Goal: Task Accomplishment & Management: Manage account settings

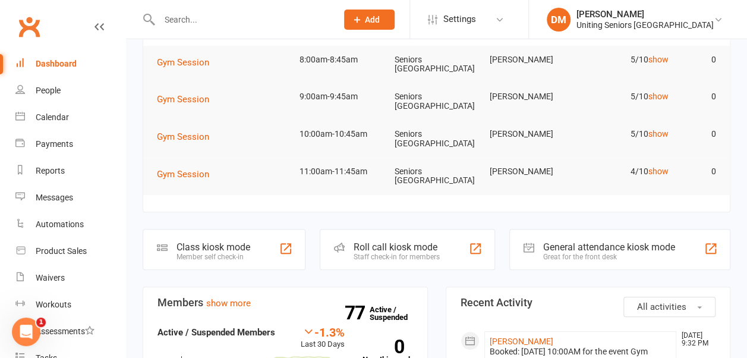
scroll to position [127, 0]
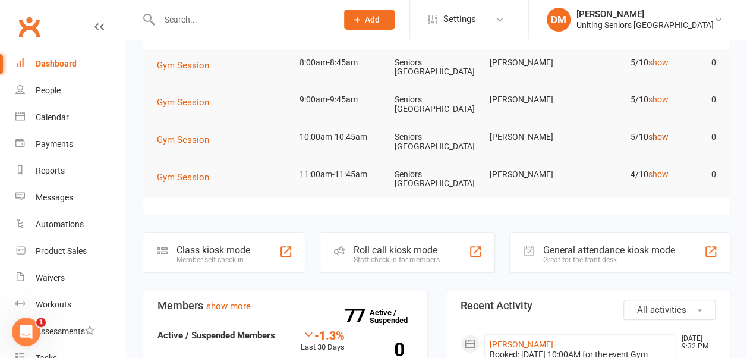
click at [660, 136] on link "show" at bounding box center [659, 137] width 20 height 10
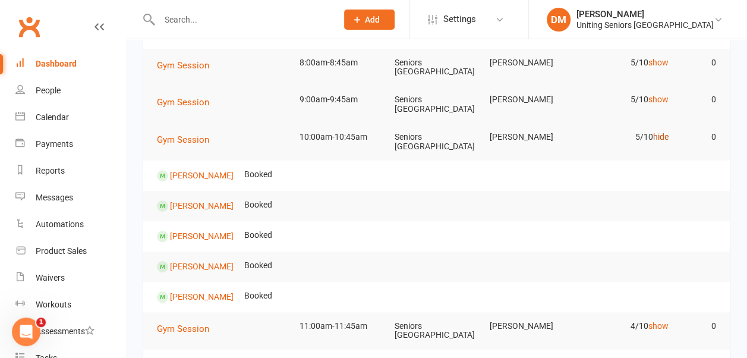
click at [660, 136] on link "hide" at bounding box center [661, 137] width 15 height 10
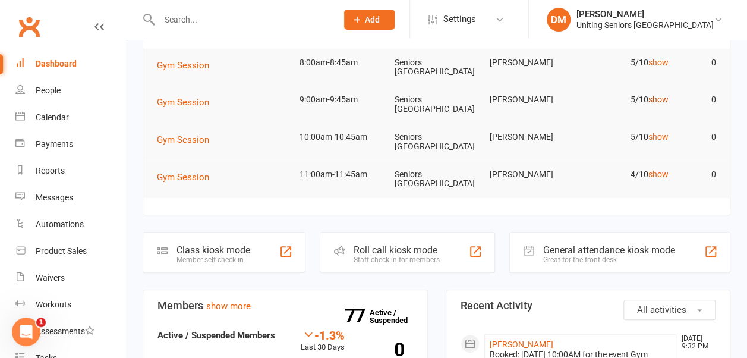
click at [659, 100] on link "show" at bounding box center [659, 100] width 20 height 10
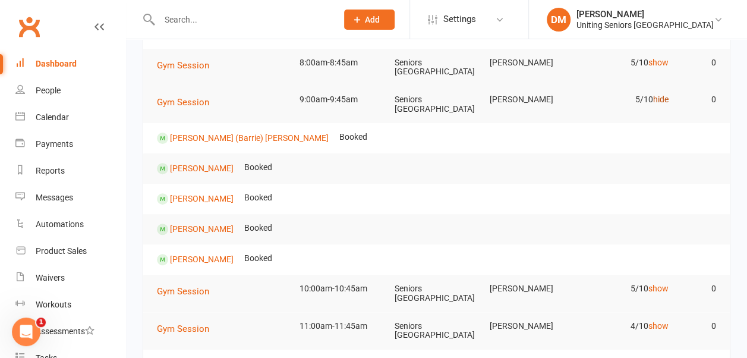
click at [659, 100] on link "hide" at bounding box center [661, 100] width 15 height 10
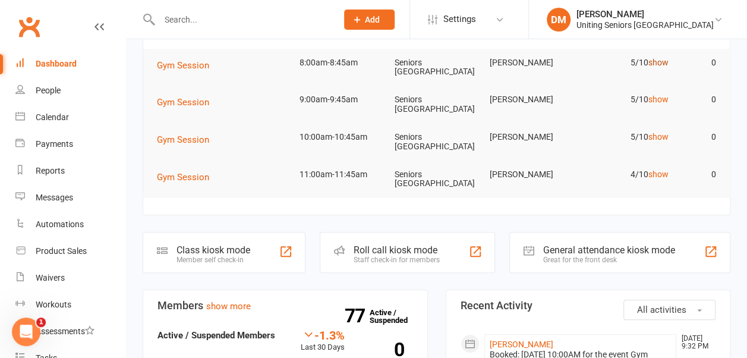
click at [665, 61] on link "show" at bounding box center [659, 63] width 20 height 10
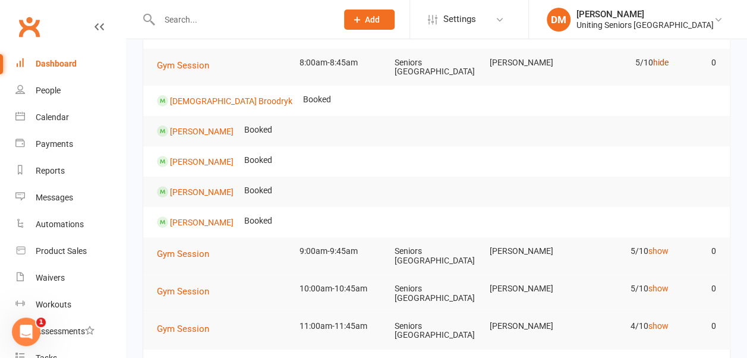
click at [664, 61] on link "hide" at bounding box center [661, 63] width 15 height 10
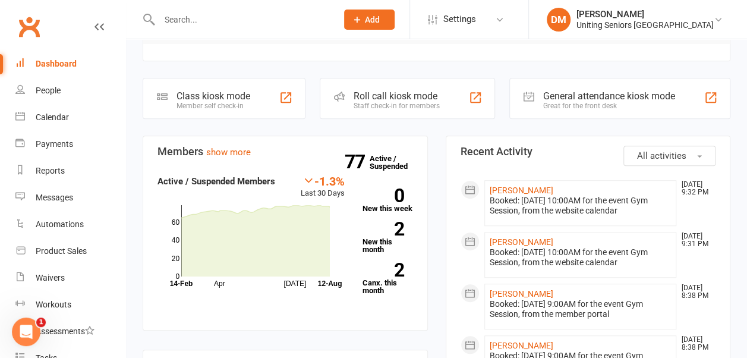
scroll to position [372, 0]
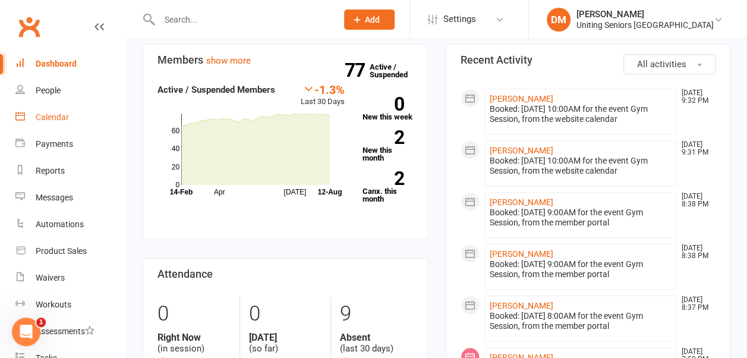
click at [50, 120] on div "Calendar" at bounding box center [52, 117] width 33 height 10
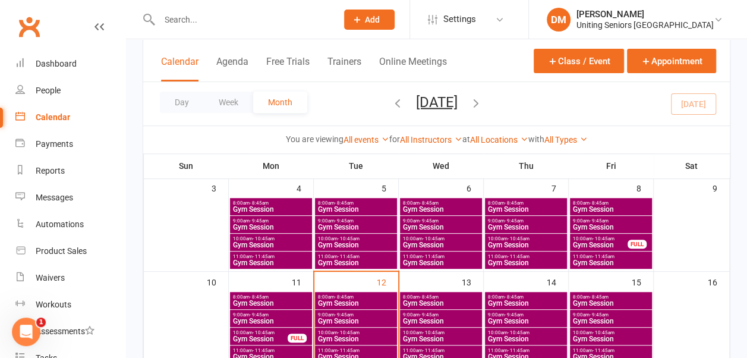
scroll to position [296, 0]
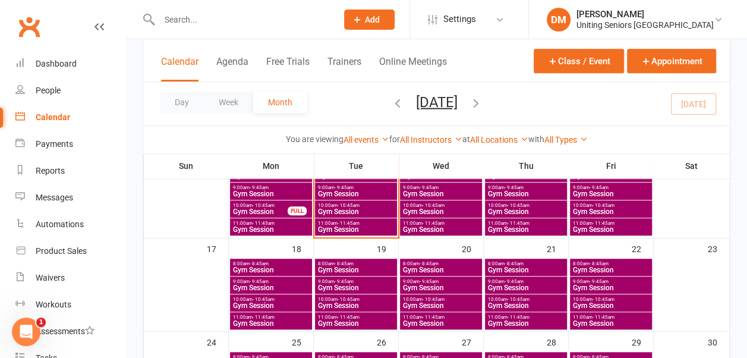
click at [278, 282] on span "9:00am - 9:45am" at bounding box center [271, 281] width 77 height 5
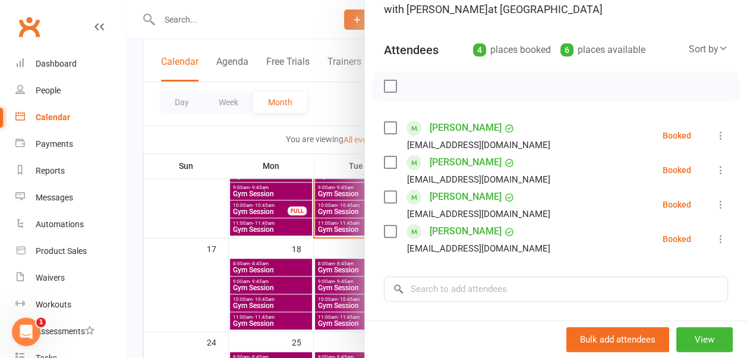
scroll to position [0, 0]
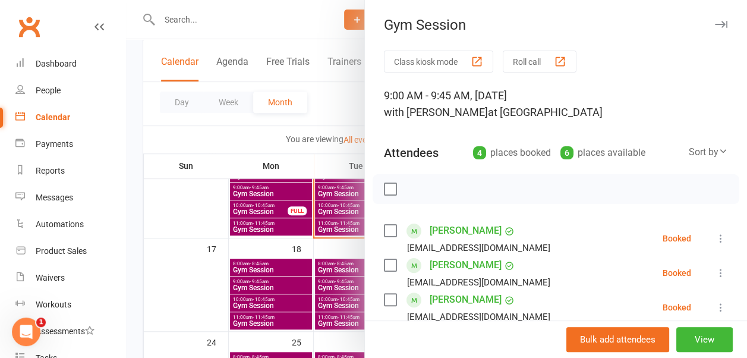
click at [715, 22] on icon "button" at bounding box center [721, 24] width 12 height 7
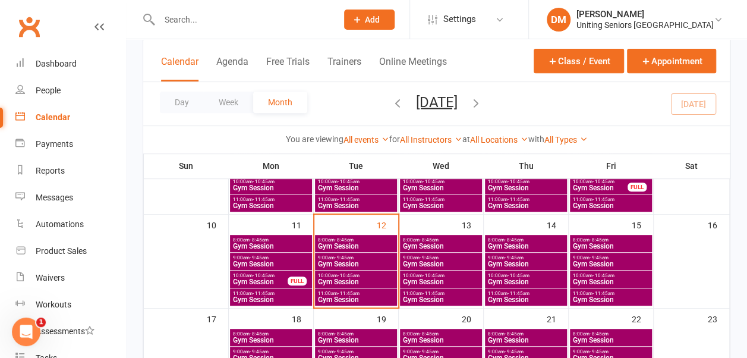
scroll to position [292, 0]
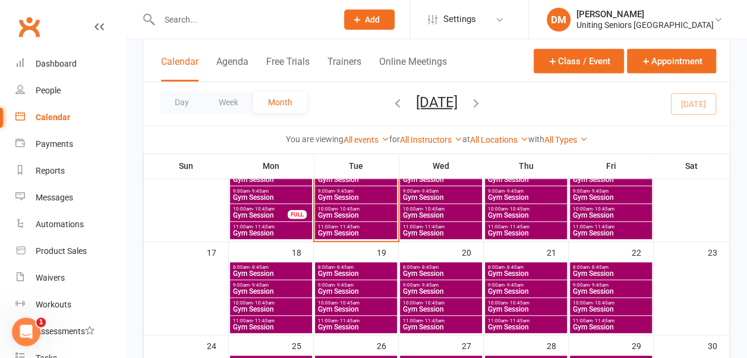
click at [590, 190] on span "- 9:45am" at bounding box center [599, 191] width 19 height 5
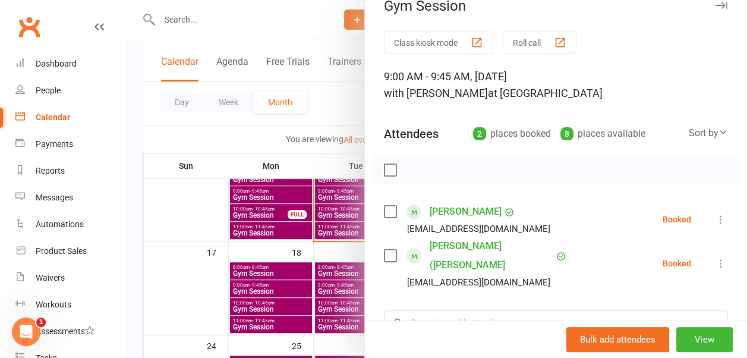
scroll to position [0, 0]
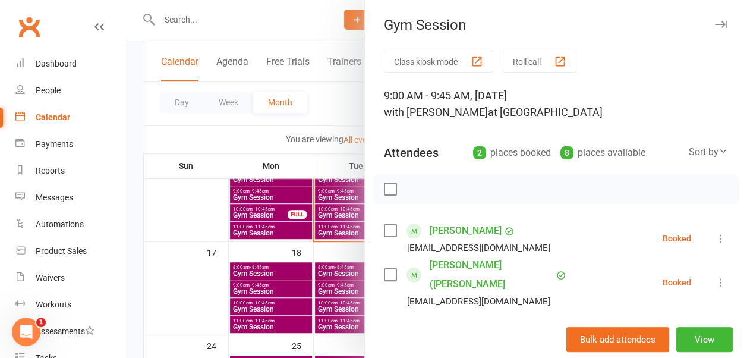
click at [714, 20] on button "button" at bounding box center [721, 24] width 14 height 14
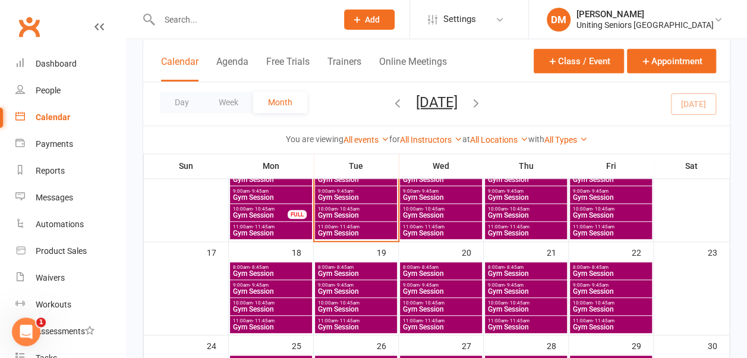
click at [427, 189] on span "- 9:45am" at bounding box center [429, 191] width 19 height 5
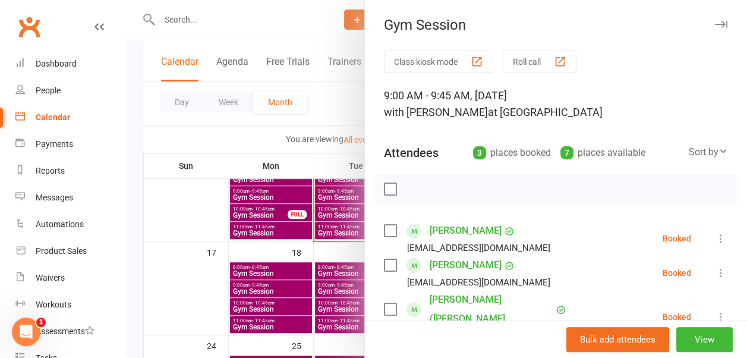
click at [715, 23] on icon "button" at bounding box center [721, 24] width 12 height 7
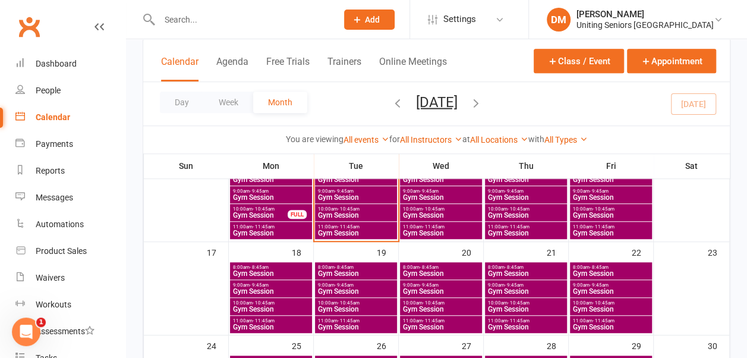
click at [579, 212] on span "Gym Session" at bounding box center [611, 215] width 77 height 7
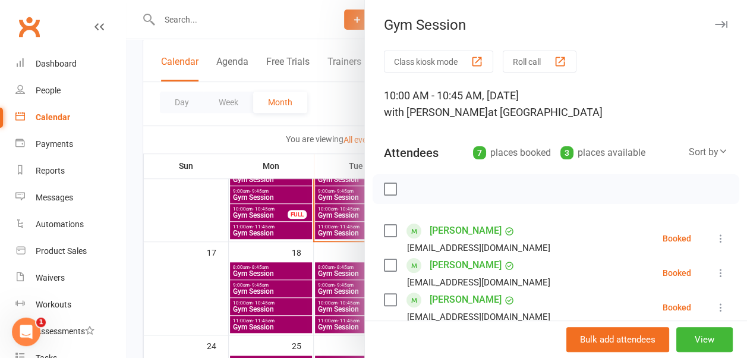
click at [715, 24] on icon "button" at bounding box center [721, 24] width 12 height 7
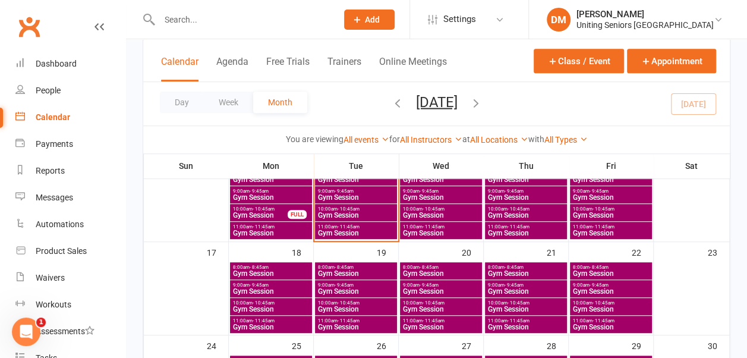
click at [425, 288] on span "Gym Session" at bounding box center [441, 291] width 77 height 7
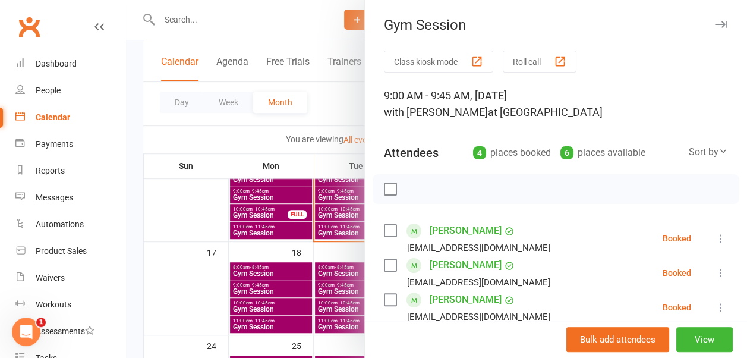
click at [715, 23] on icon "button" at bounding box center [721, 24] width 12 height 7
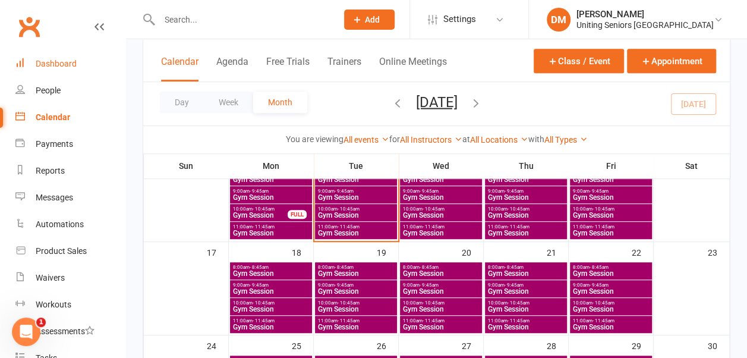
click at [54, 63] on div "Dashboard" at bounding box center [56, 64] width 41 height 10
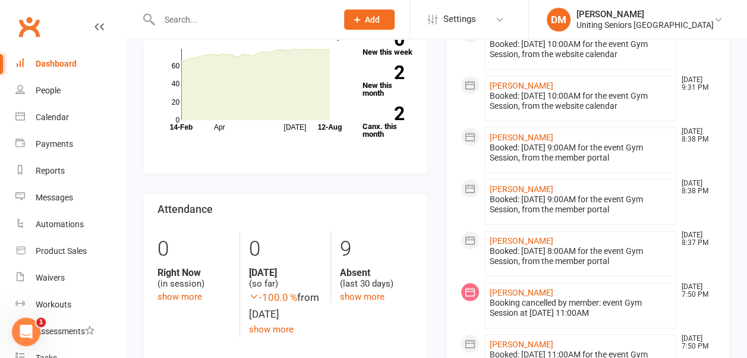
scroll to position [436, 0]
click at [59, 114] on div "Calendar" at bounding box center [52, 117] width 33 height 10
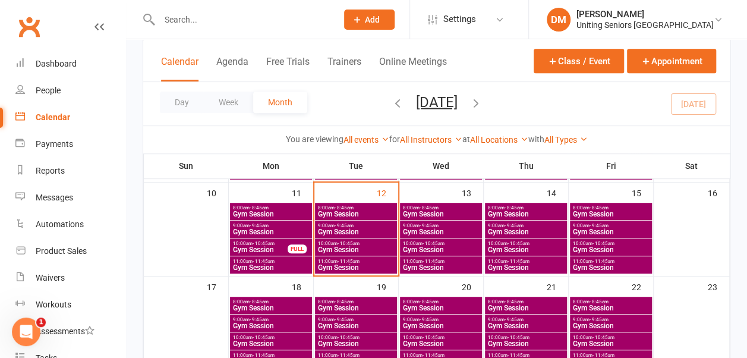
scroll to position [259, 0]
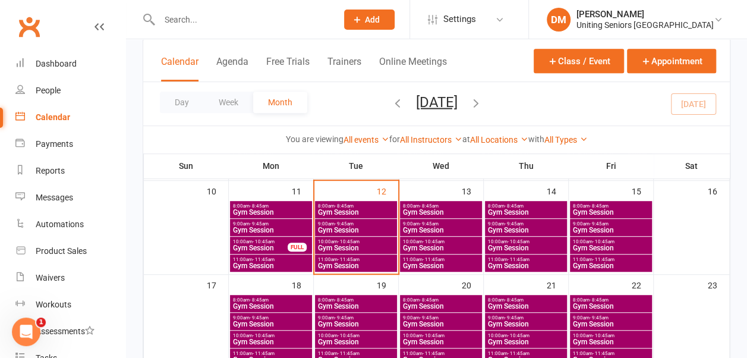
click at [411, 262] on span "Gym Session" at bounding box center [441, 265] width 77 height 7
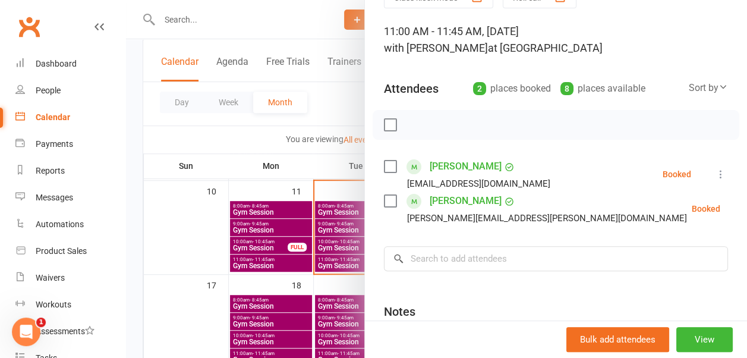
scroll to position [70, 0]
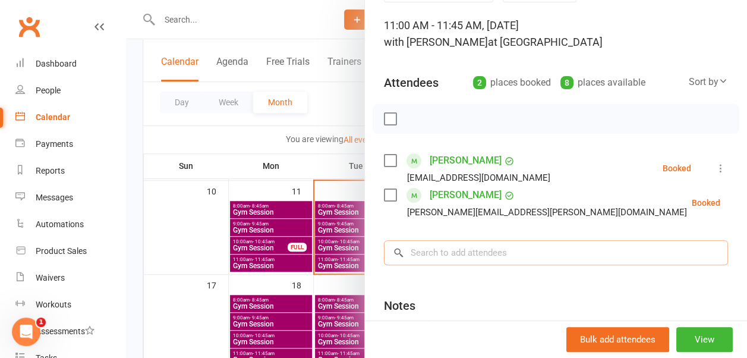
click at [418, 257] on input "search" at bounding box center [556, 252] width 344 height 25
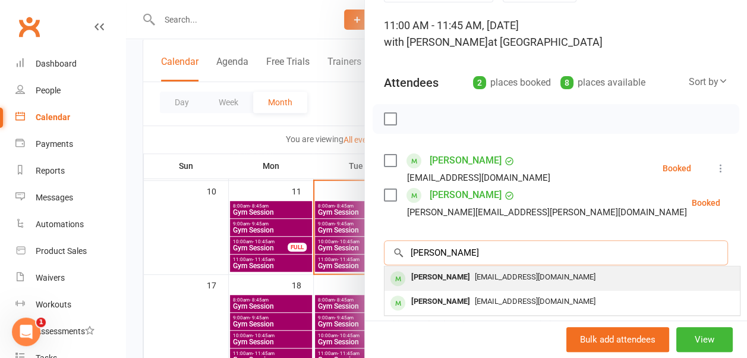
type input "helen seal"
click at [426, 271] on div "[PERSON_NAME]" at bounding box center [441, 277] width 68 height 17
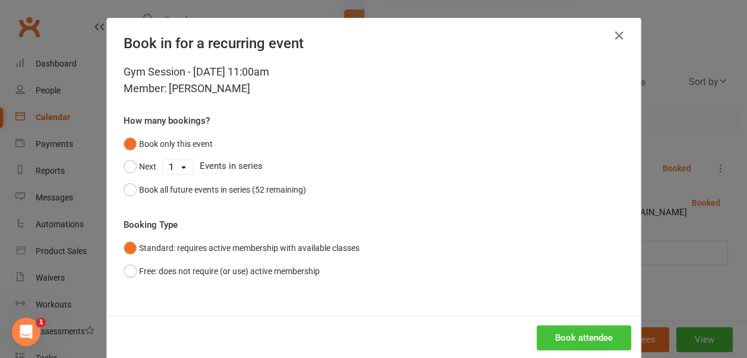
click at [556, 329] on button "Book attendee" at bounding box center [584, 337] width 95 height 25
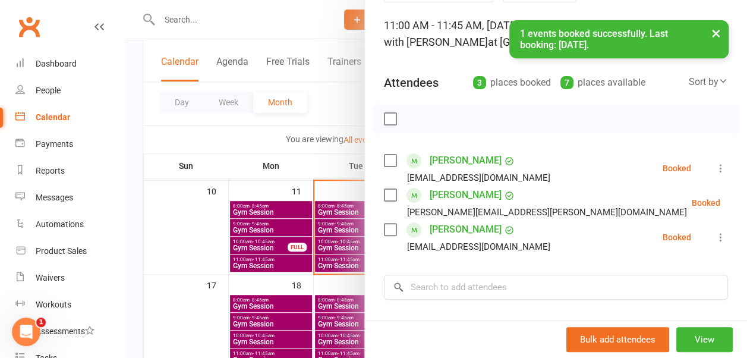
click at [714, 32] on button "×" at bounding box center [716, 33] width 21 height 26
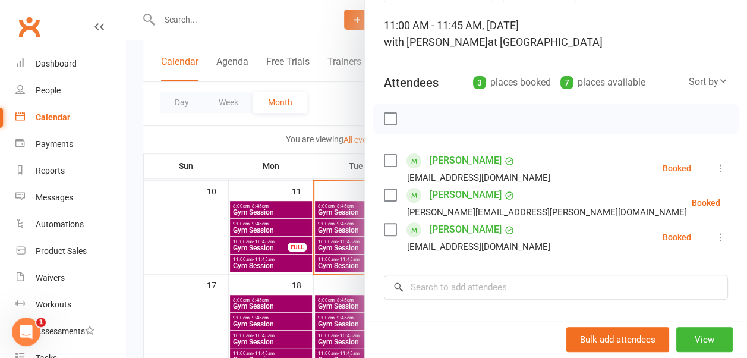
scroll to position [0, 0]
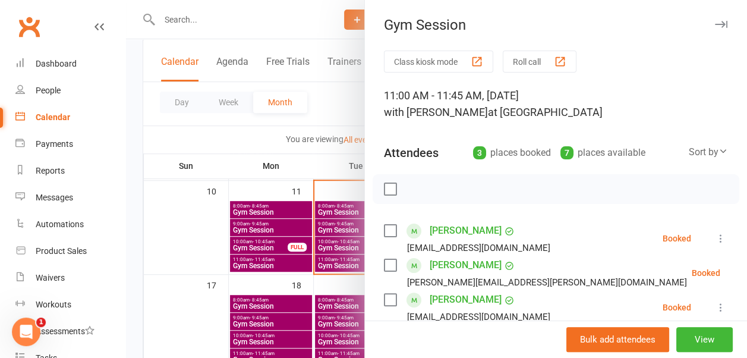
click at [715, 22] on icon "button" at bounding box center [721, 24] width 12 height 7
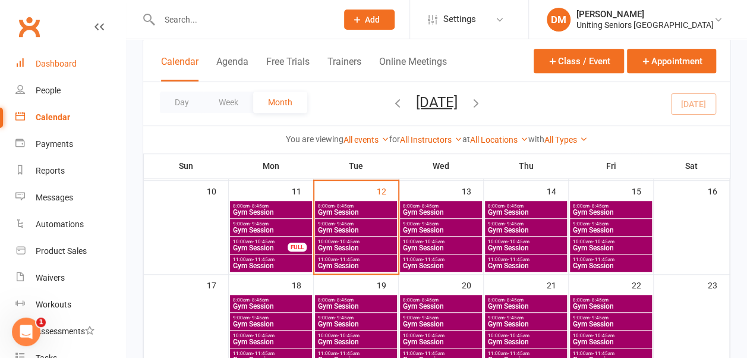
click at [74, 62] on div "Dashboard" at bounding box center [56, 64] width 41 height 10
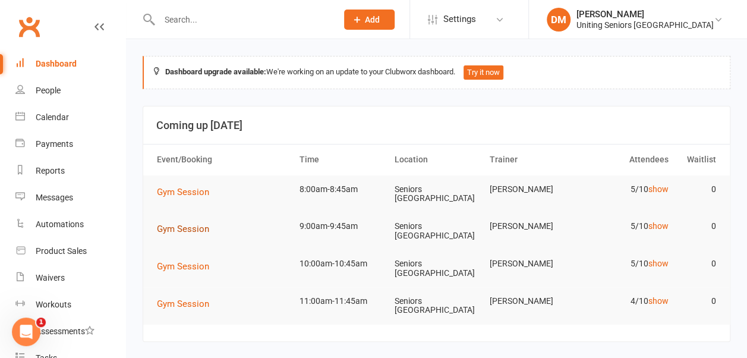
click at [190, 224] on span "Gym Session" at bounding box center [183, 229] width 52 height 11
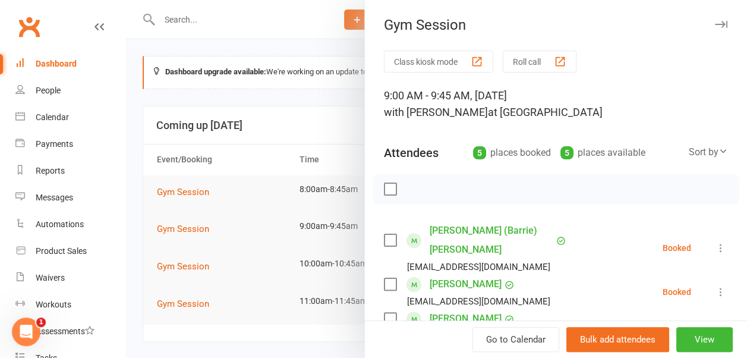
click at [715, 242] on icon at bounding box center [721, 248] width 12 height 12
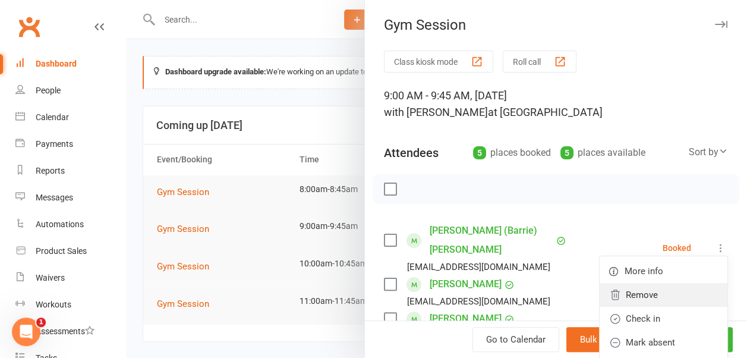
click at [647, 283] on link "Remove" at bounding box center [664, 295] width 128 height 24
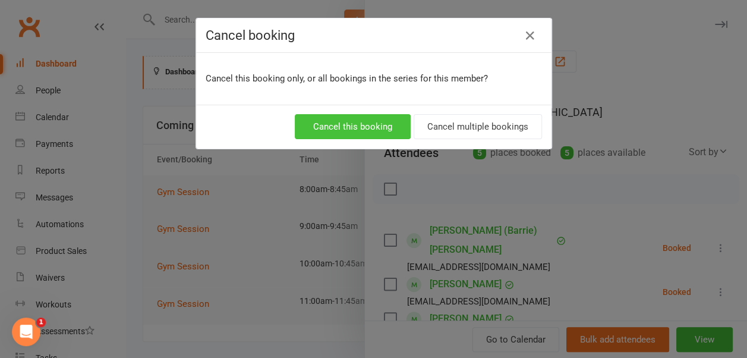
click at [376, 127] on button "Cancel this booking" at bounding box center [353, 126] width 116 height 25
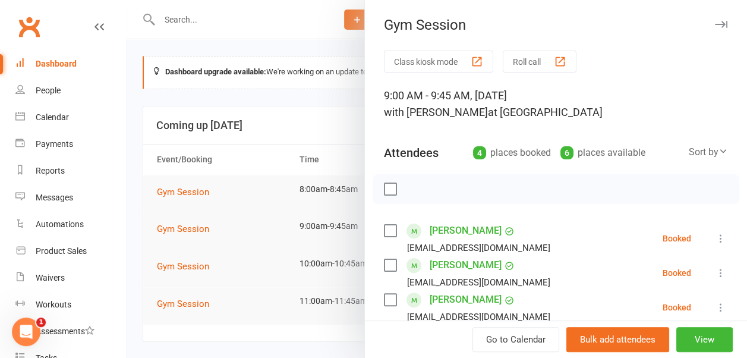
click at [715, 24] on icon "button" at bounding box center [721, 24] width 12 height 7
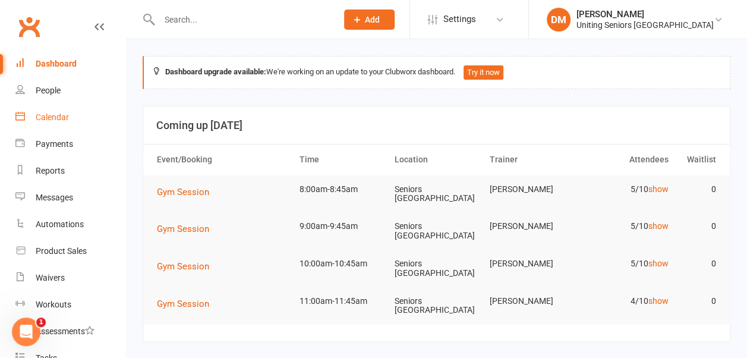
click at [51, 108] on link "Calendar" at bounding box center [70, 117] width 110 height 27
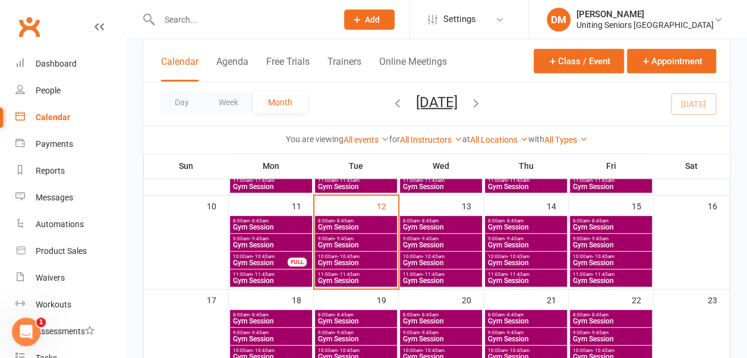
scroll to position [246, 0]
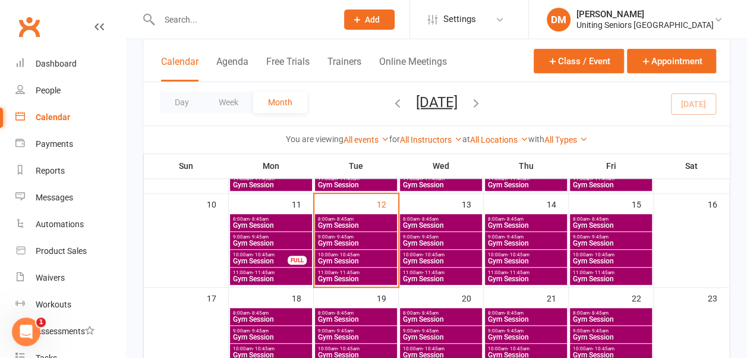
click at [535, 234] on span "9:00am - 9:45am" at bounding box center [526, 236] width 77 height 5
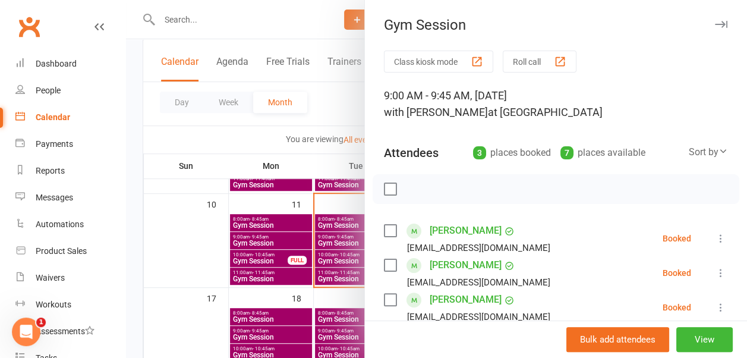
scroll to position [80, 0]
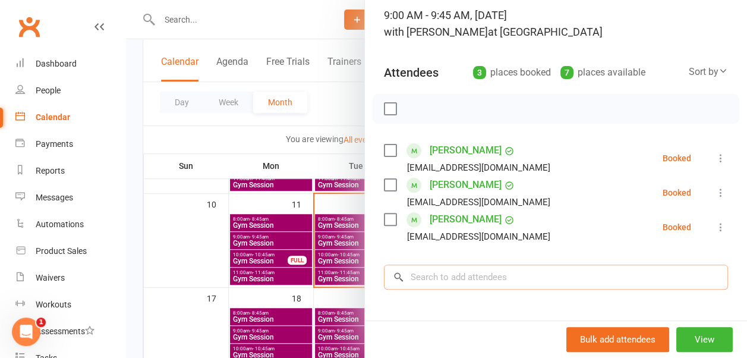
click at [475, 275] on input "search" at bounding box center [556, 277] width 344 height 25
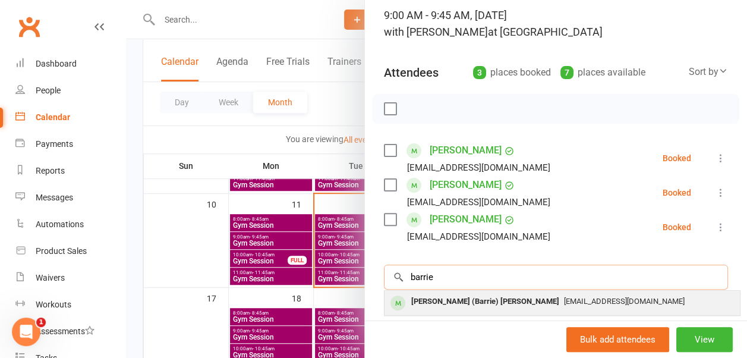
type input "barrie"
click at [456, 298] on div "Donald (Barrie) Britten" at bounding box center [486, 301] width 158 height 17
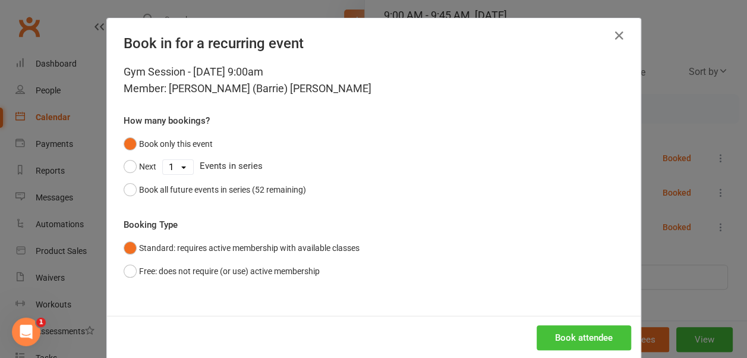
click at [556, 332] on button "Book attendee" at bounding box center [584, 337] width 95 height 25
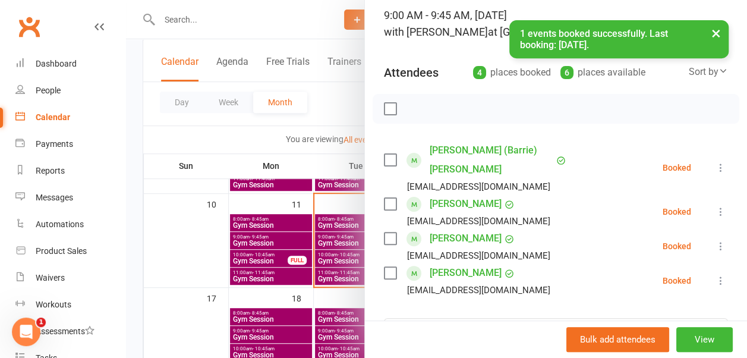
click at [715, 34] on button "×" at bounding box center [716, 33] width 21 height 26
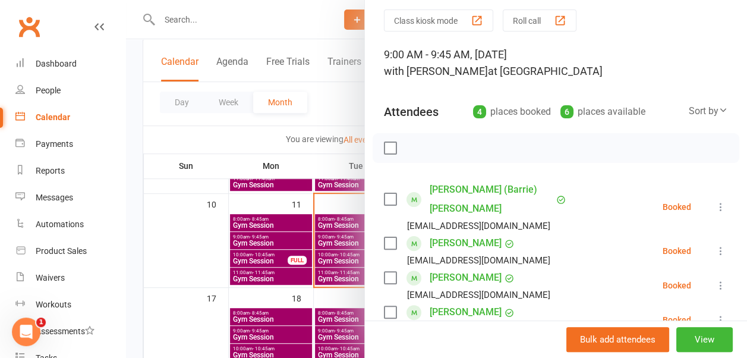
scroll to position [0, 0]
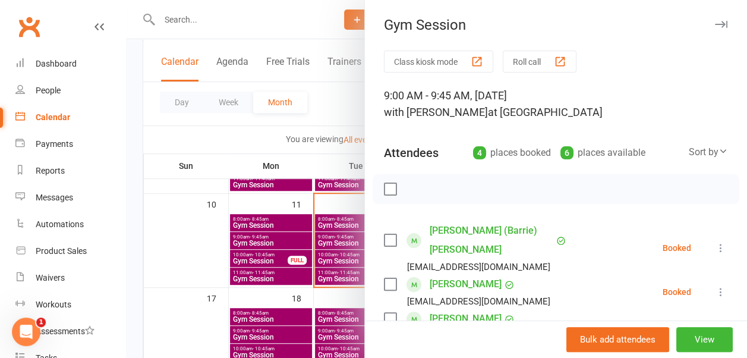
click at [715, 21] on icon "button" at bounding box center [721, 24] width 12 height 7
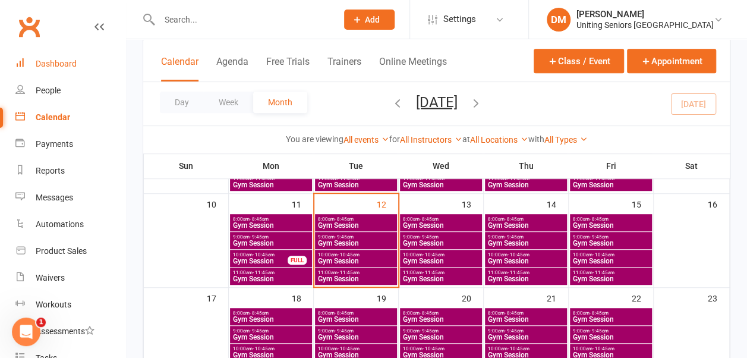
click at [43, 63] on div "Dashboard" at bounding box center [56, 64] width 41 height 10
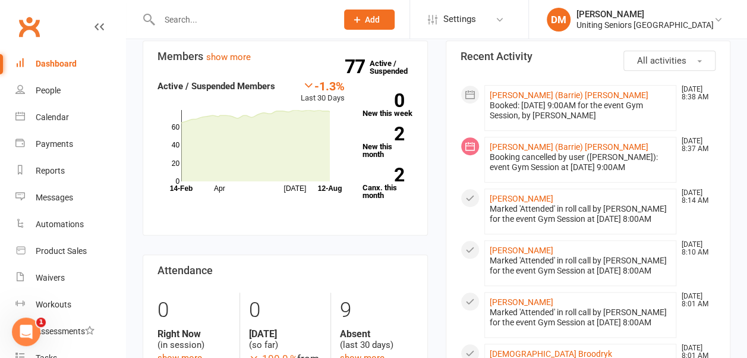
scroll to position [382, 0]
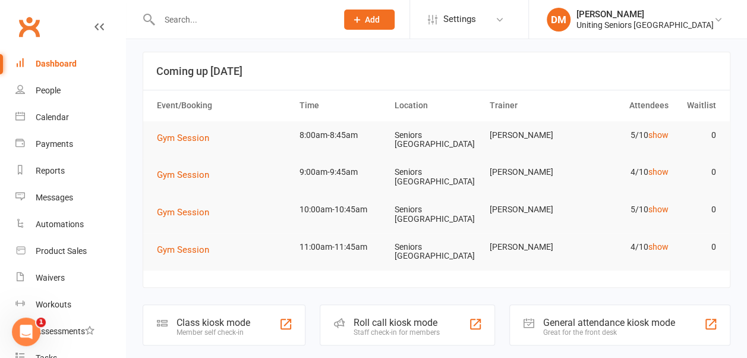
scroll to position [54, 0]
click at [654, 131] on link "show" at bounding box center [659, 136] width 20 height 10
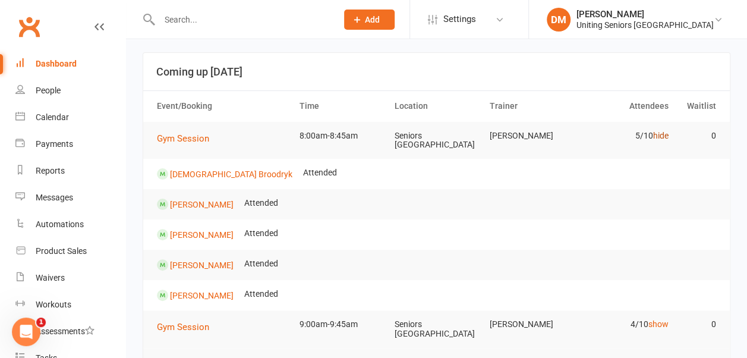
click at [660, 137] on link "hide" at bounding box center [661, 136] width 15 height 10
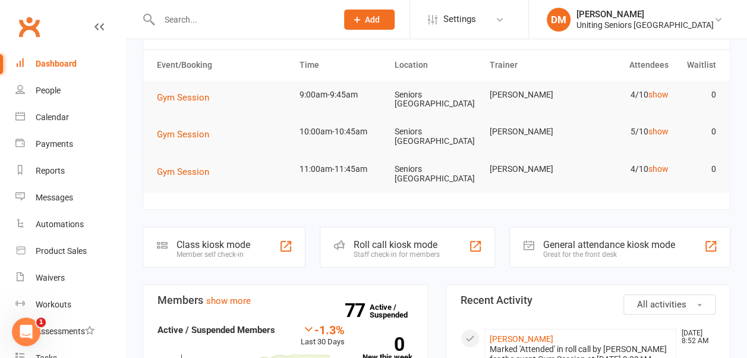
scroll to position [94, 0]
click at [657, 169] on link "show" at bounding box center [659, 170] width 20 height 10
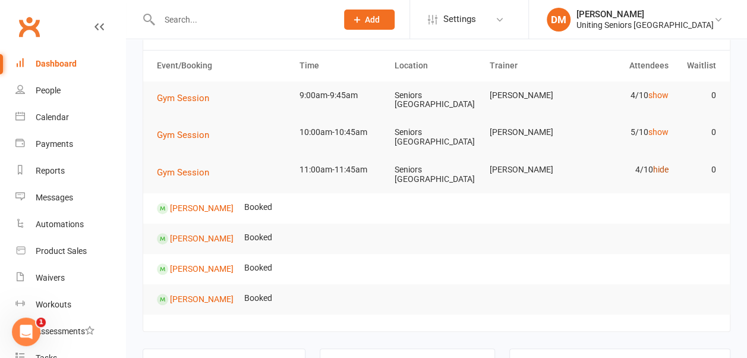
click at [657, 169] on link "hide" at bounding box center [661, 170] width 15 height 10
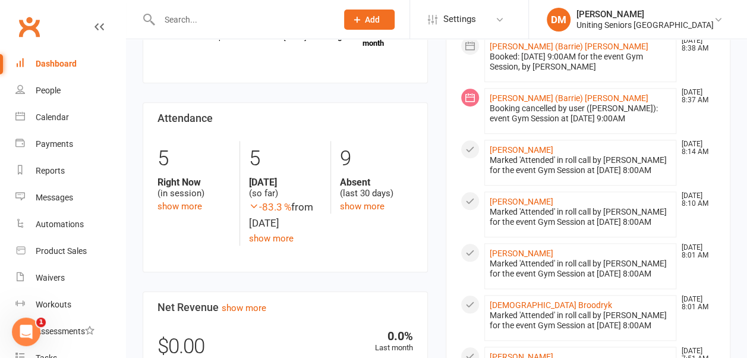
scroll to position [504, 0]
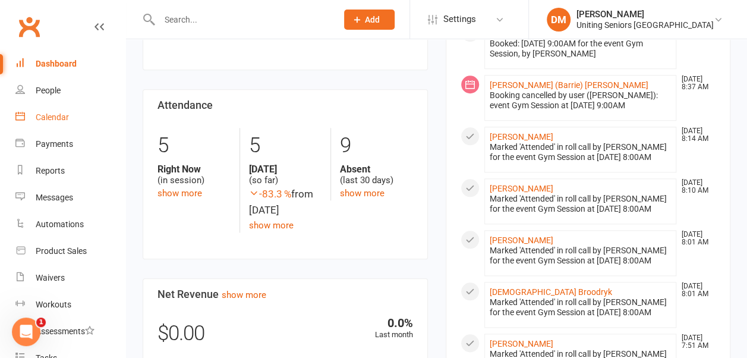
click at [54, 119] on div "Calendar" at bounding box center [52, 117] width 33 height 10
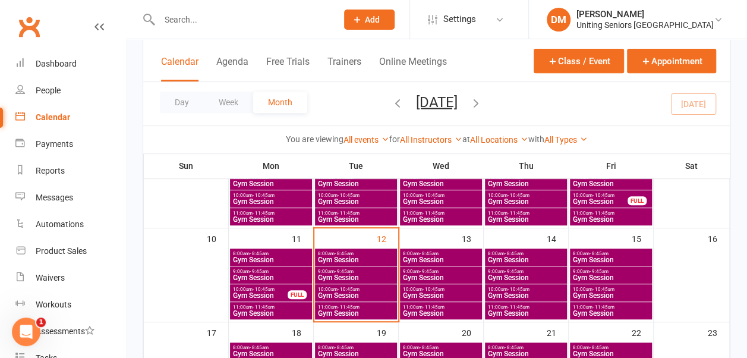
scroll to position [212, 0]
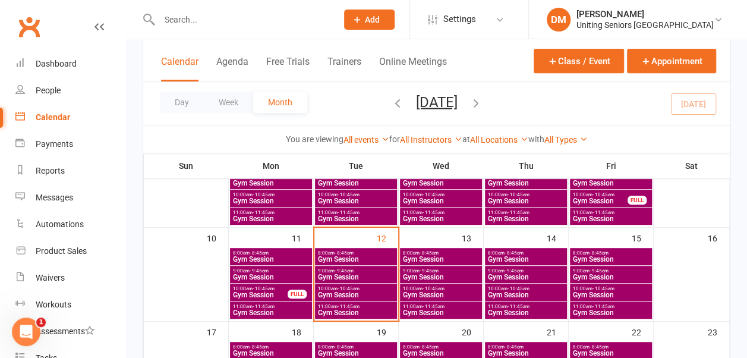
click at [520, 310] on span "Gym Session" at bounding box center [526, 312] width 77 height 7
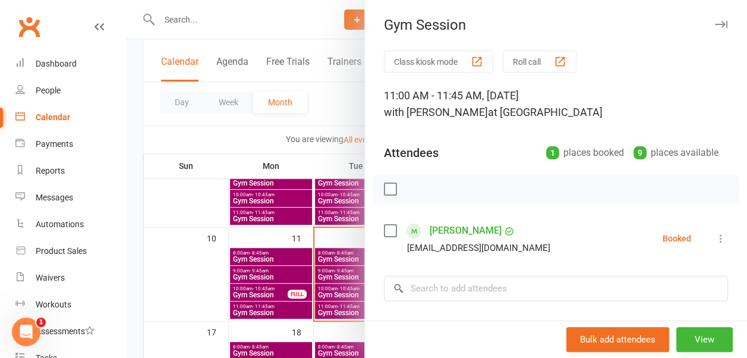
click at [715, 26] on icon "button" at bounding box center [721, 24] width 12 height 7
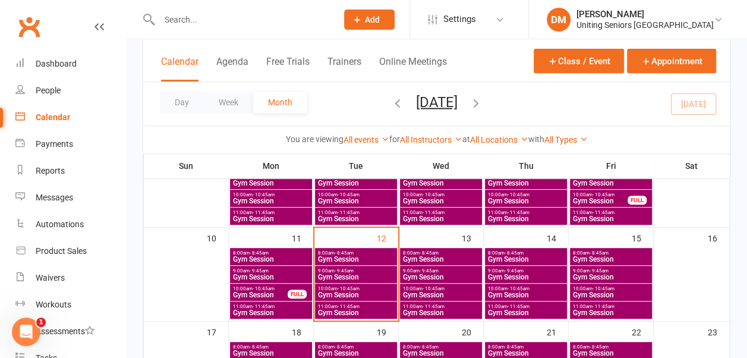
click at [467, 306] on span "11:00am - 11:45am" at bounding box center [441, 306] width 77 height 5
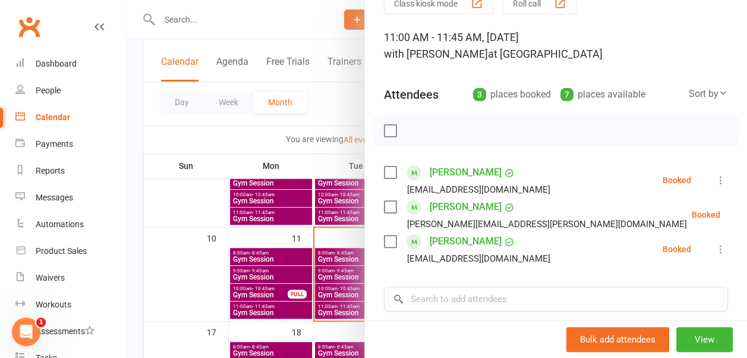
scroll to position [0, 0]
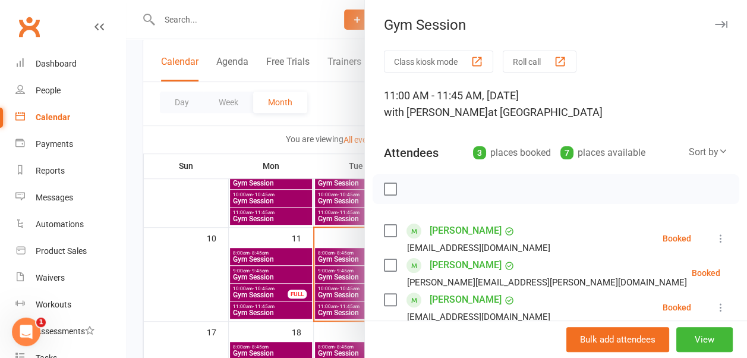
click at [715, 23] on icon "button" at bounding box center [721, 24] width 12 height 7
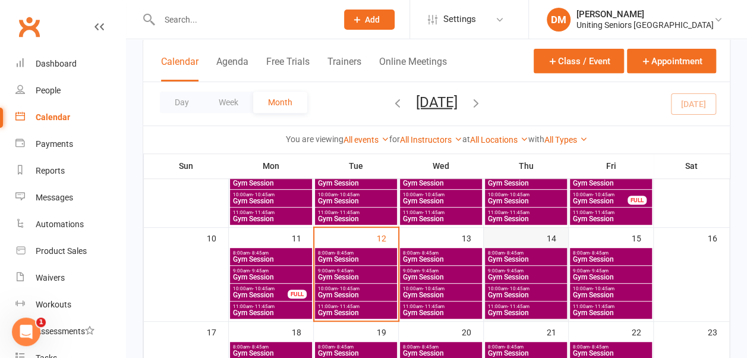
scroll to position [255, 0]
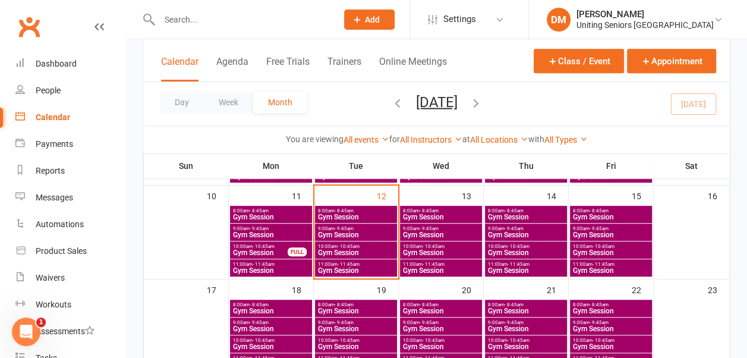
click at [505, 247] on span "10:00am - 10:45am" at bounding box center [526, 246] width 77 height 5
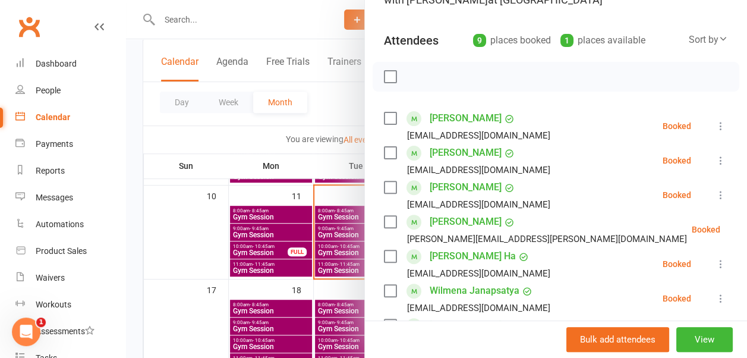
scroll to position [0, 0]
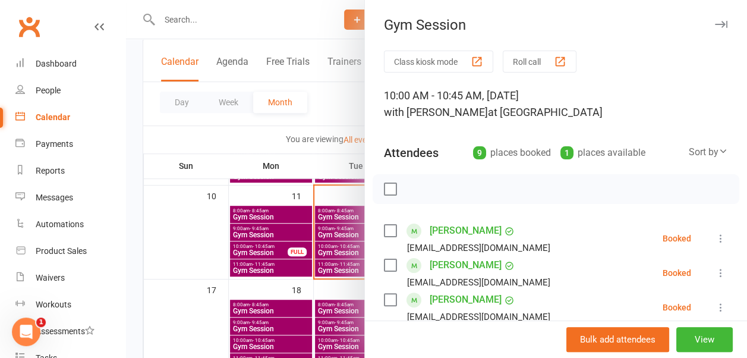
click at [715, 26] on icon "button" at bounding box center [721, 24] width 12 height 7
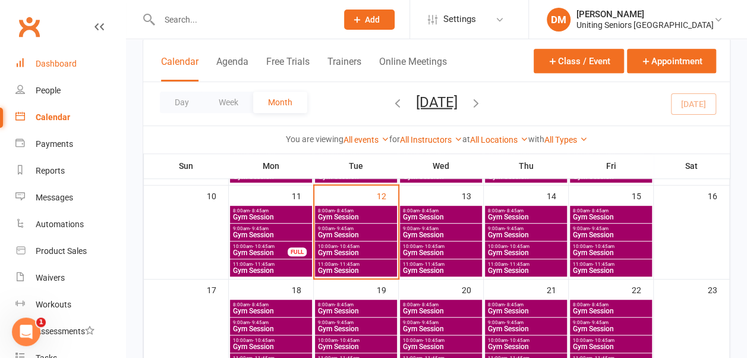
click at [77, 64] on link "Dashboard" at bounding box center [70, 64] width 110 height 27
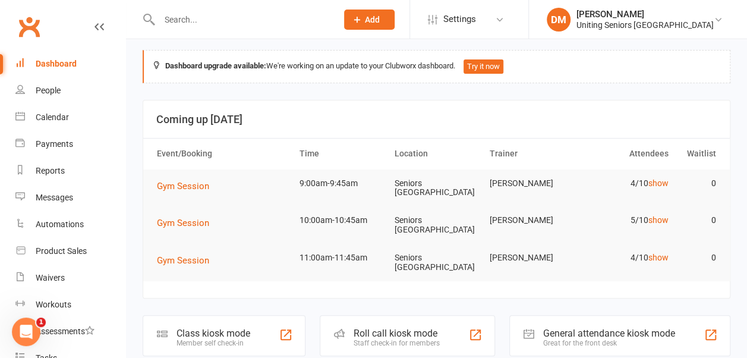
scroll to position [2, 0]
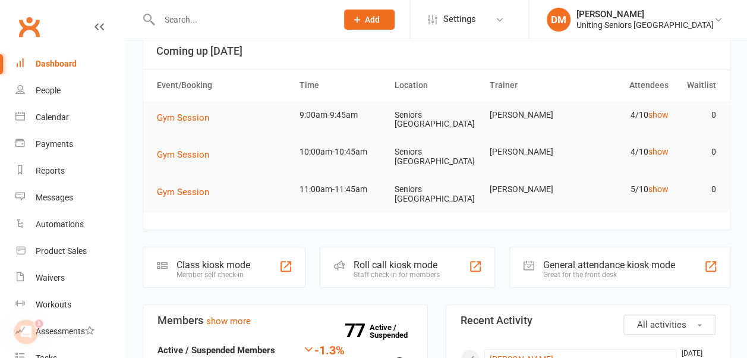
scroll to position [61, 0]
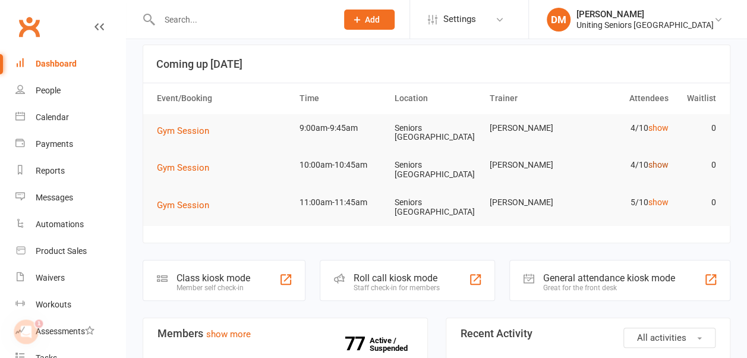
click at [659, 164] on link "show" at bounding box center [659, 165] width 20 height 10
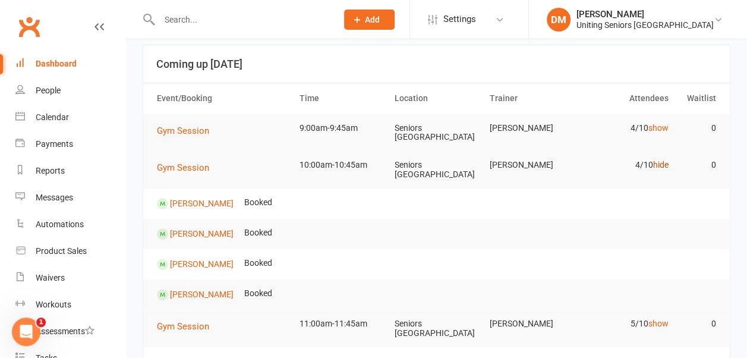
click at [659, 164] on link "hide" at bounding box center [661, 165] width 15 height 10
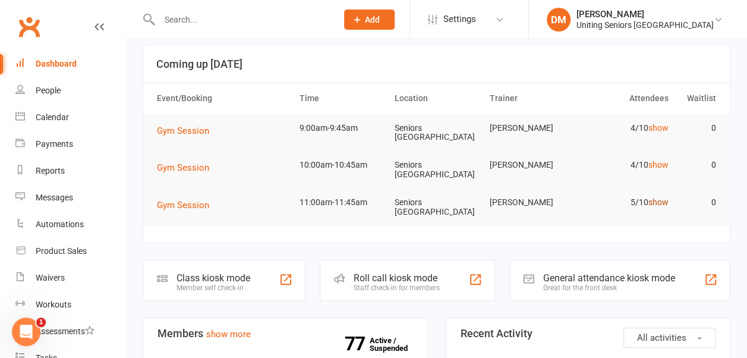
click at [659, 205] on link "show" at bounding box center [659, 202] width 20 height 10
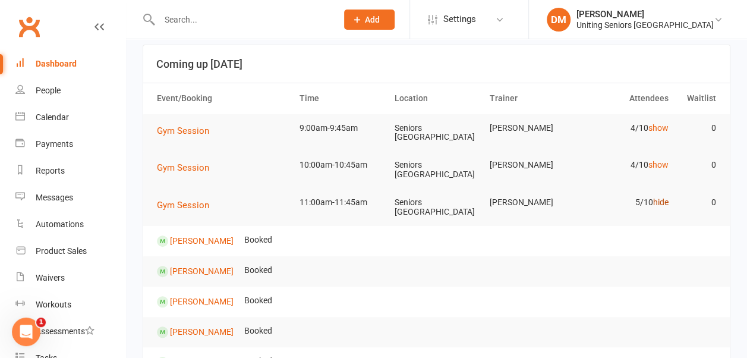
click at [659, 205] on link "hide" at bounding box center [661, 202] width 15 height 10
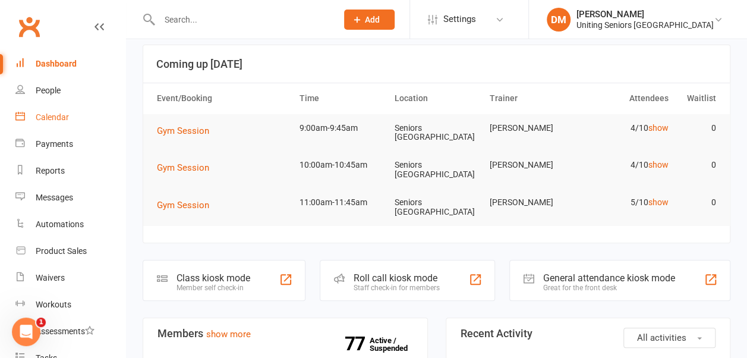
click at [48, 115] on div "Calendar" at bounding box center [52, 117] width 33 height 10
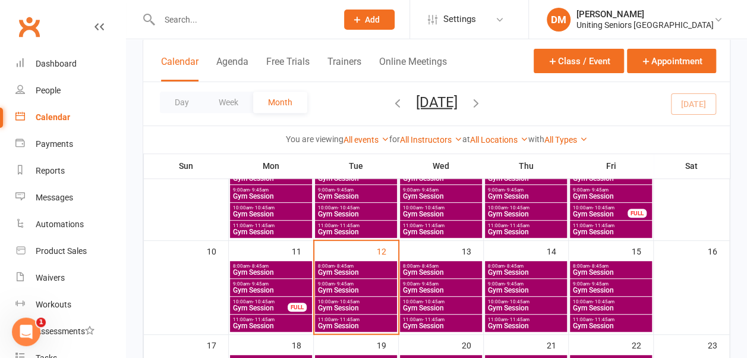
scroll to position [227, 0]
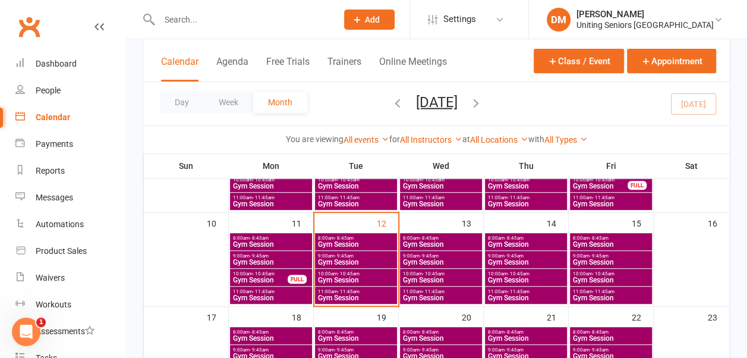
click at [445, 256] on span "9:00am - 9:45am" at bounding box center [441, 255] width 77 height 5
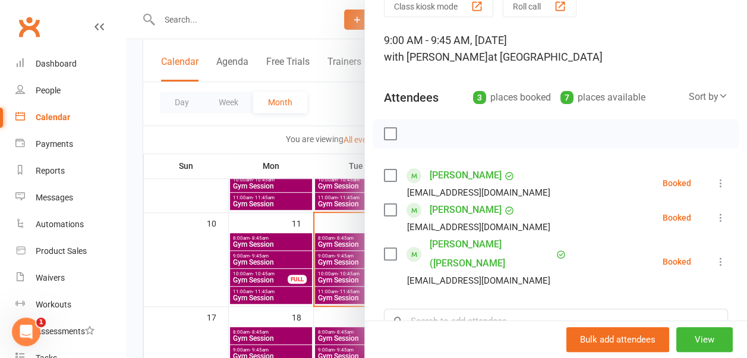
scroll to position [56, 0]
click at [715, 213] on icon at bounding box center [721, 217] width 12 height 12
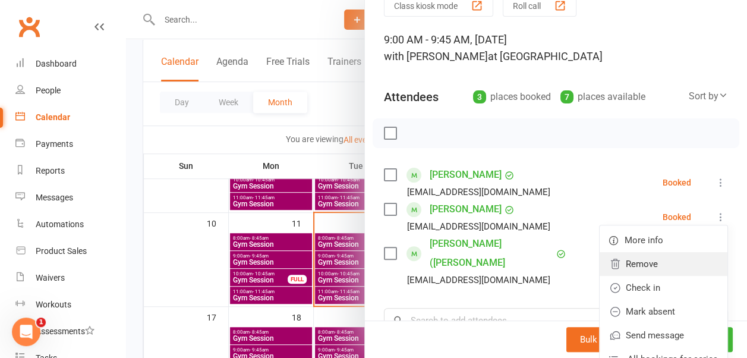
click at [623, 259] on link "Remove" at bounding box center [664, 264] width 128 height 24
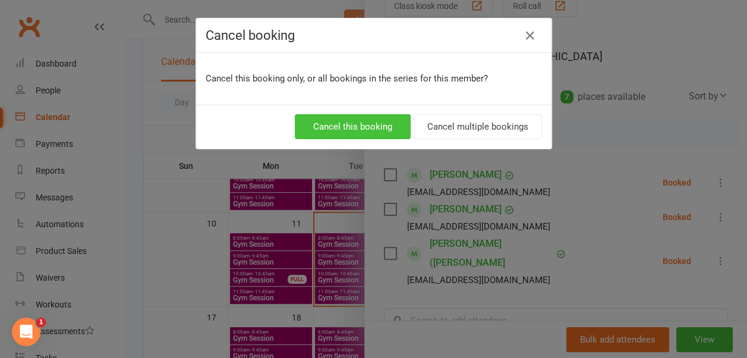
click at [345, 125] on button "Cancel this booking" at bounding box center [353, 126] width 116 height 25
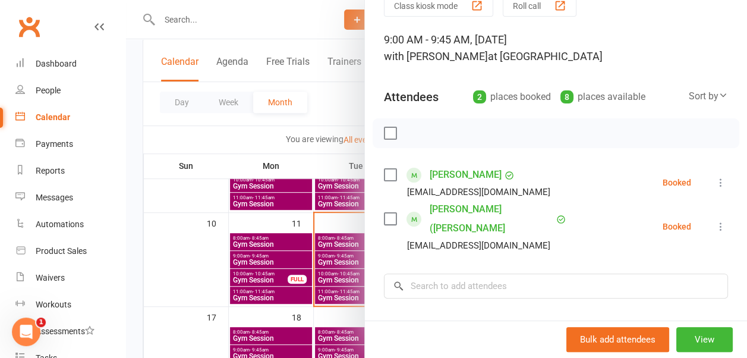
scroll to position [0, 0]
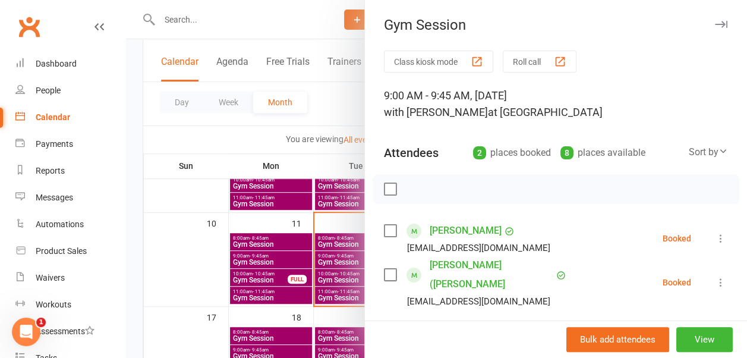
click at [715, 21] on icon "button" at bounding box center [721, 24] width 12 height 7
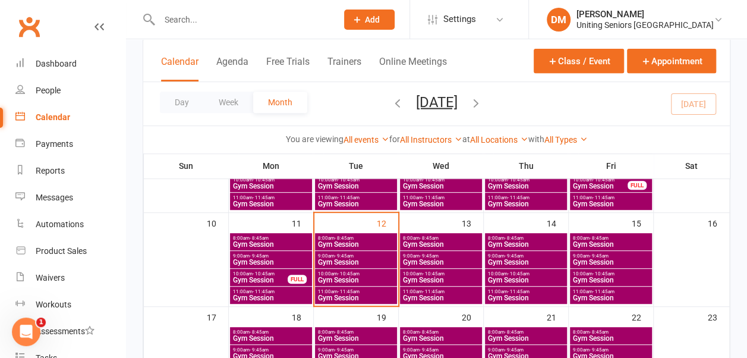
click at [524, 256] on span "9:00am - 9:45am" at bounding box center [526, 255] width 77 height 5
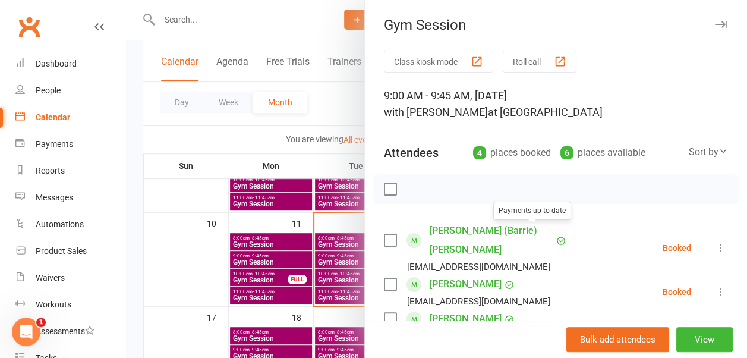
scroll to position [132, 0]
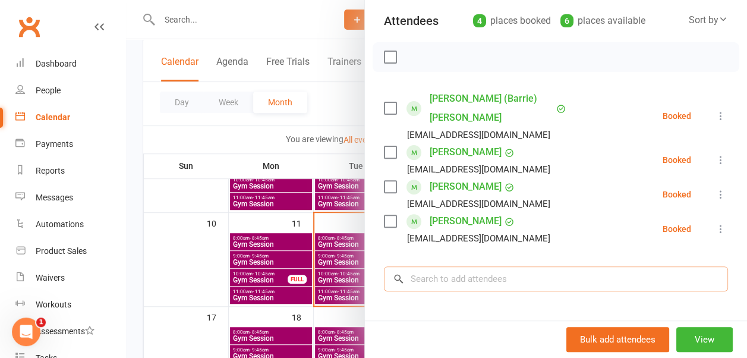
click at [494, 266] on input "search" at bounding box center [556, 278] width 344 height 25
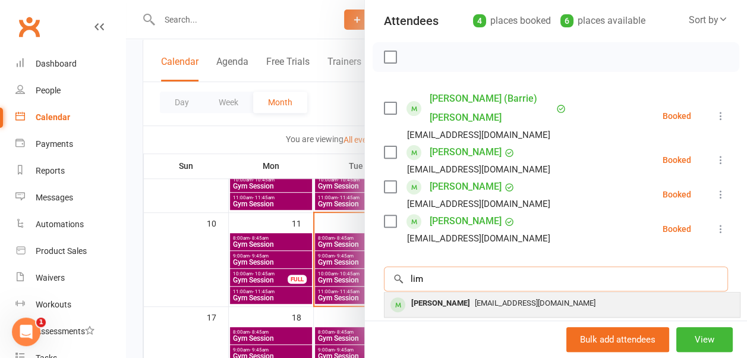
type input "lim"
click at [475, 299] on span "[EMAIL_ADDRESS][DOMAIN_NAME]" at bounding box center [535, 303] width 121 height 9
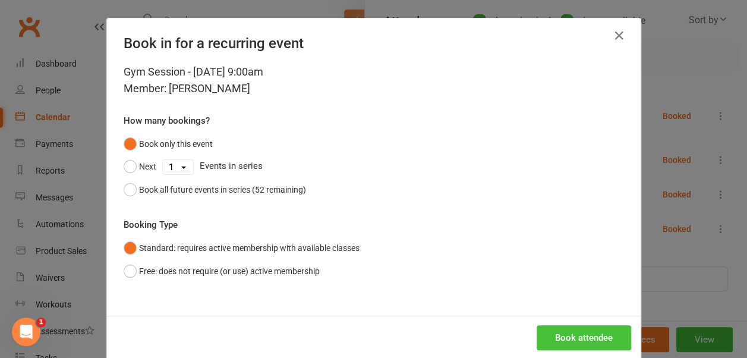
click at [570, 331] on button "Book attendee" at bounding box center [584, 337] width 95 height 25
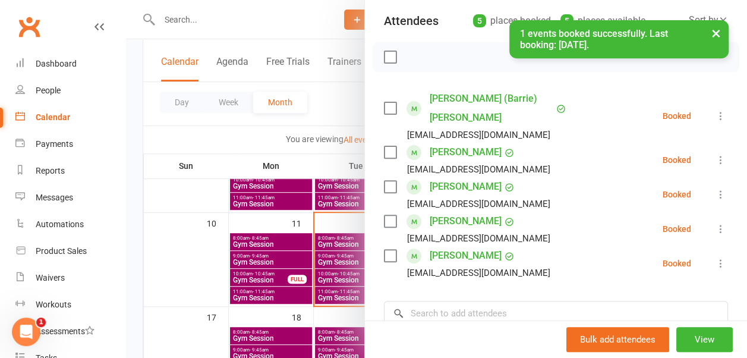
click at [718, 34] on button "×" at bounding box center [716, 33] width 21 height 26
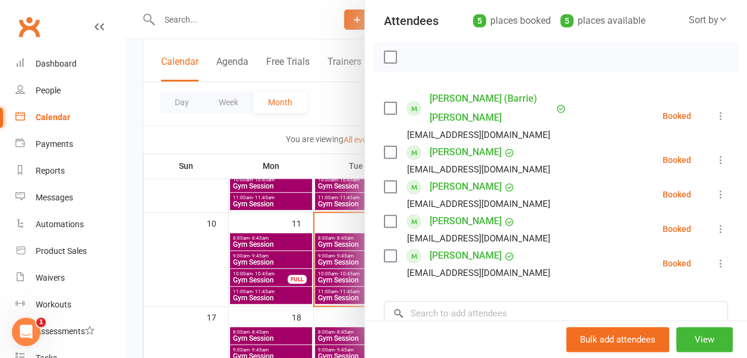
scroll to position [0, 0]
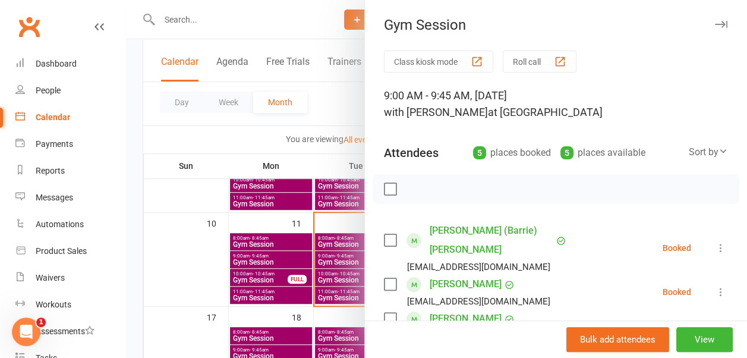
click at [715, 26] on icon "button" at bounding box center [721, 24] width 12 height 7
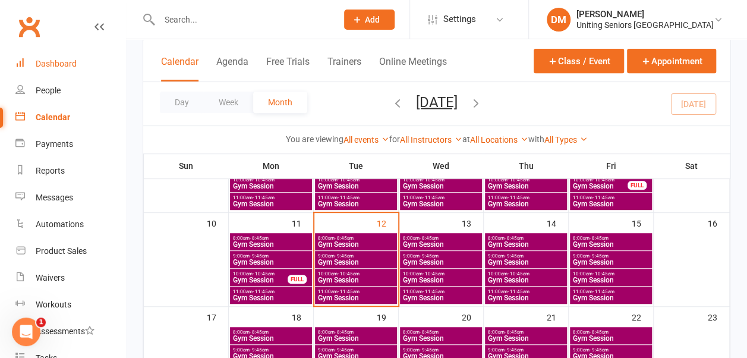
click at [57, 56] on link "Dashboard" at bounding box center [70, 64] width 110 height 27
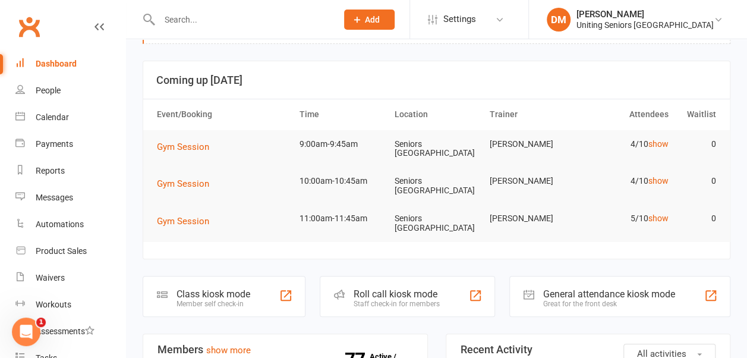
scroll to position [4, 0]
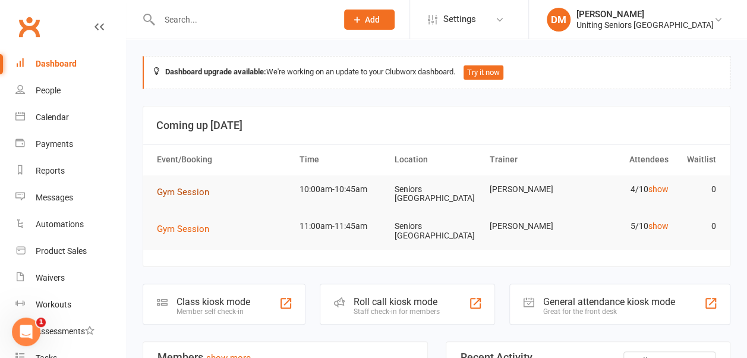
click at [193, 190] on span "Gym Session" at bounding box center [183, 192] width 52 height 11
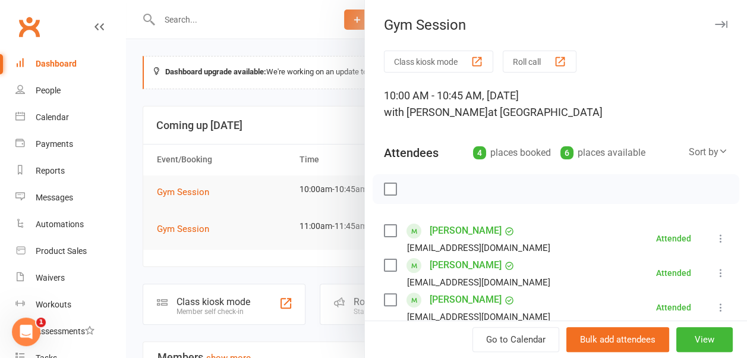
click at [715, 27] on icon "button" at bounding box center [721, 24] width 12 height 7
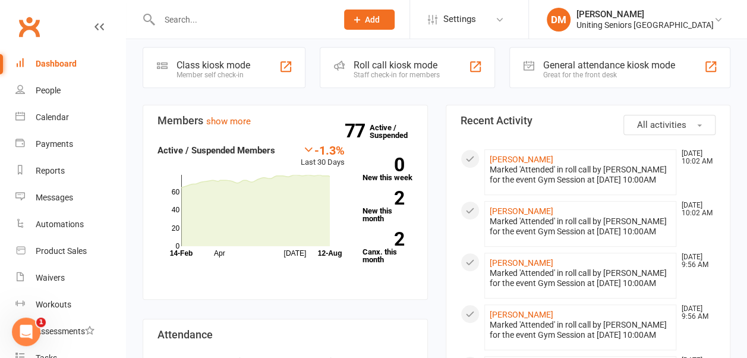
scroll to position [254, 0]
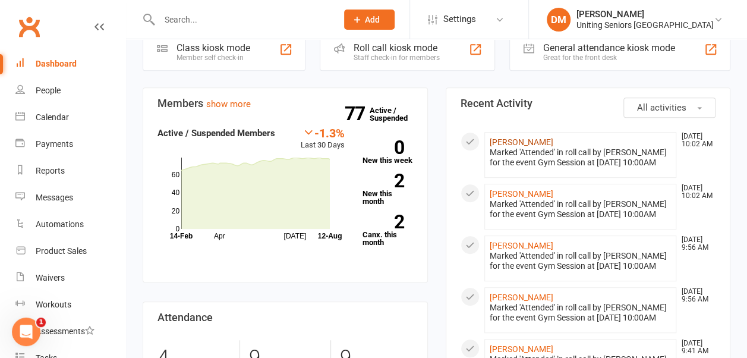
click at [496, 140] on link "[PERSON_NAME]" at bounding box center [522, 142] width 64 height 10
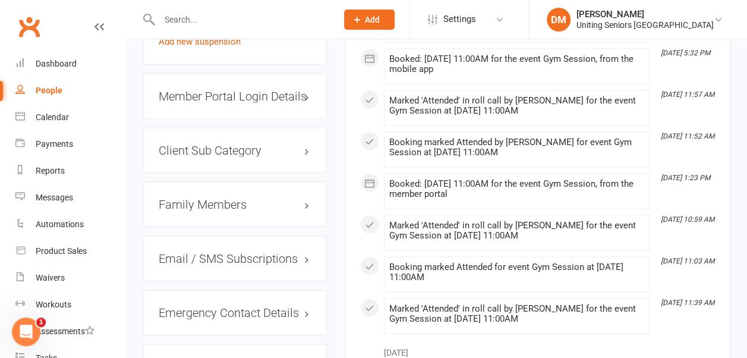
scroll to position [1141, 0]
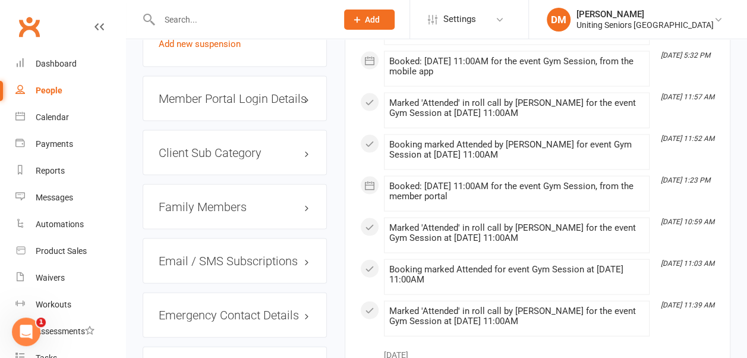
click at [213, 200] on h3 "Family Members" at bounding box center [235, 206] width 152 height 13
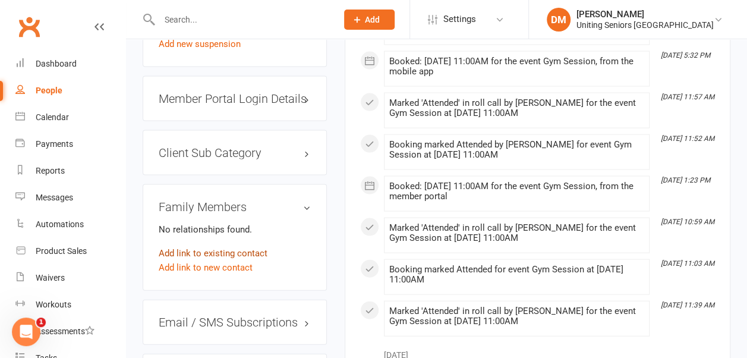
click at [205, 246] on link "Add link to existing contact" at bounding box center [213, 253] width 109 height 14
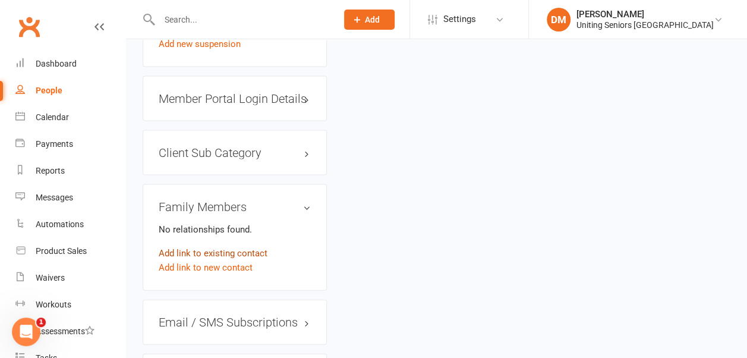
scroll to position [61, 0]
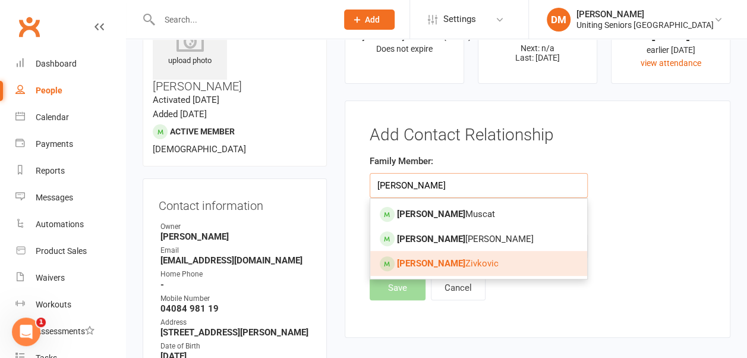
type input "[PERSON_NAME]"
click at [437, 258] on span "[PERSON_NAME]" at bounding box center [448, 263] width 102 height 11
type input "[PERSON_NAME]"
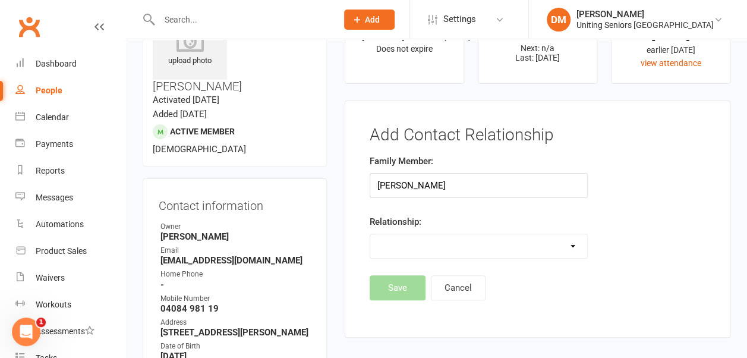
click at [431, 246] on select "Parent / Guardian Child Sibling (parent not in system) Spouse / Partner Cousin …" at bounding box center [478, 246] width 217 height 24
select select "3"
click at [370, 234] on select "Parent / Guardian Child Sibling (parent not in system) Spouse / Partner Cousin …" at bounding box center [478, 246] width 217 height 24
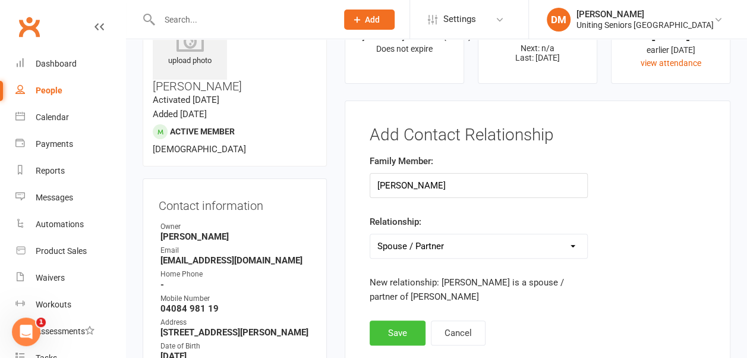
click at [398, 333] on button "Save" at bounding box center [398, 333] width 56 height 25
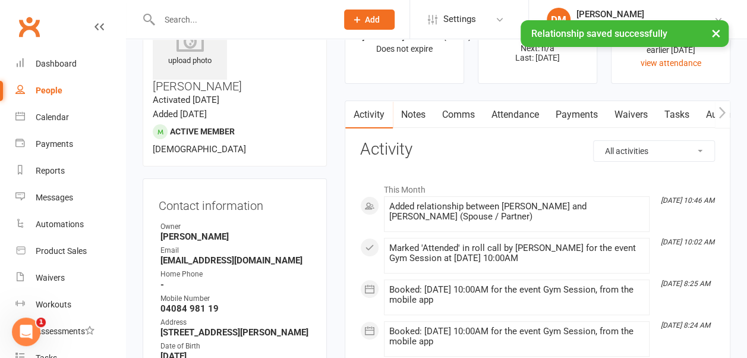
click at [206, 20] on div "× Relationship saved successfully" at bounding box center [366, 20] width 732 height 0
click at [202, 17] on input "text" at bounding box center [242, 19] width 173 height 17
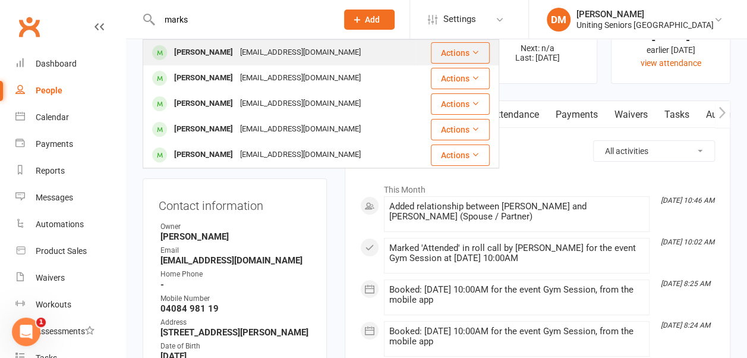
type input "marks"
click at [203, 52] on div "[PERSON_NAME]" at bounding box center [204, 52] width 66 height 17
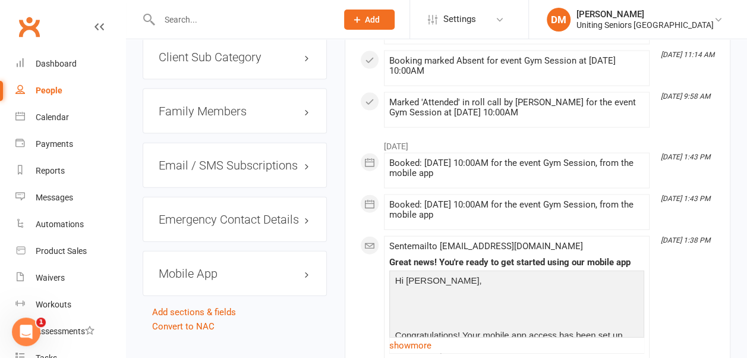
scroll to position [1278, 0]
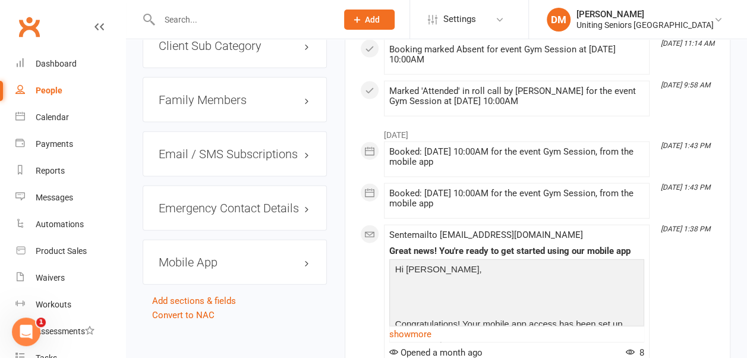
click at [194, 256] on h3 "Mobile App" at bounding box center [235, 262] width 152 height 13
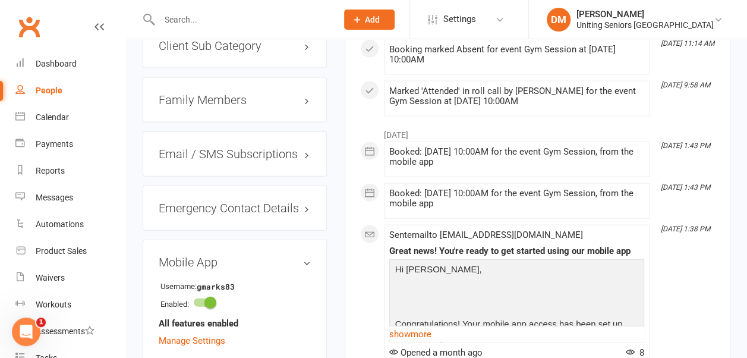
click at [304, 256] on h3 "Mobile App" at bounding box center [235, 262] width 152 height 13
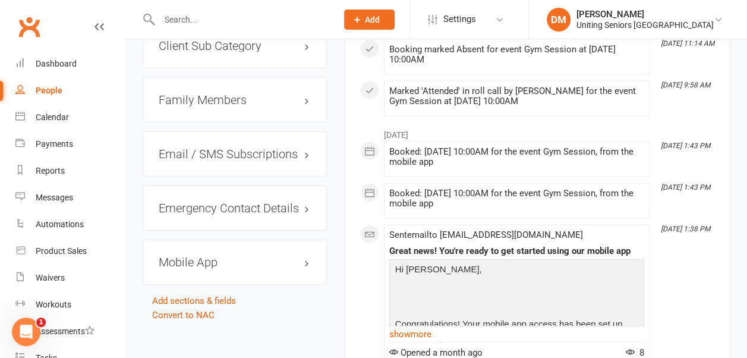
click at [304, 256] on h3 "Mobile App" at bounding box center [235, 262] width 152 height 13
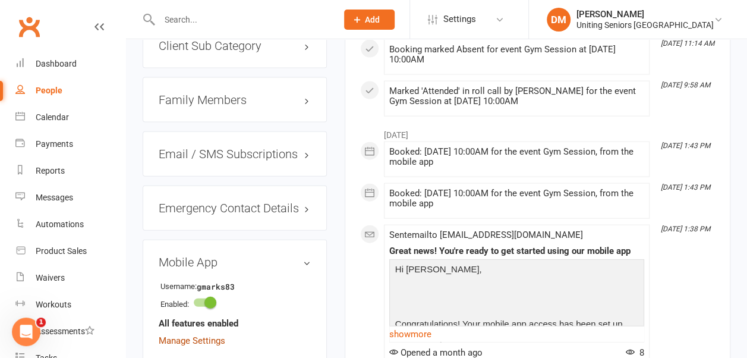
click at [195, 335] on link "Manage Settings" at bounding box center [192, 340] width 67 height 11
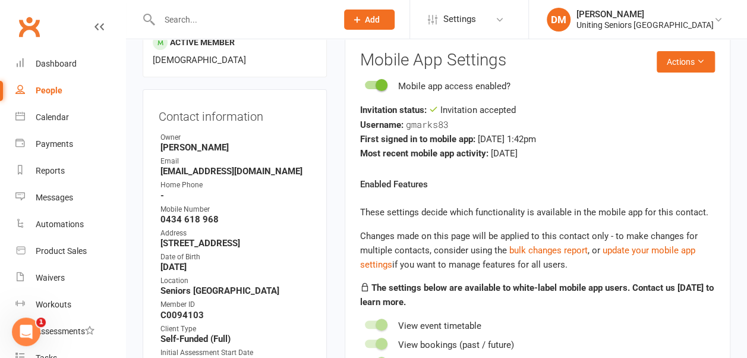
scroll to position [101, 0]
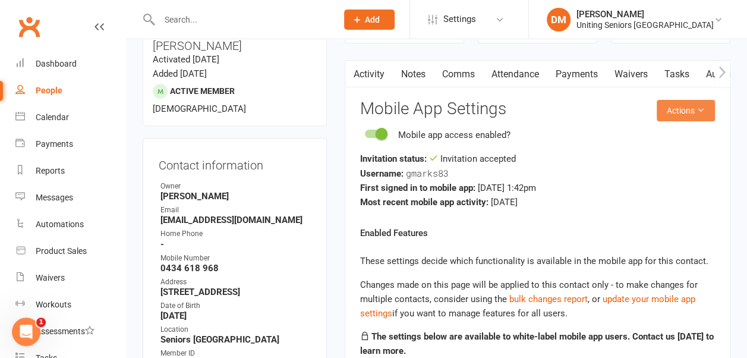
click at [674, 111] on button "Actions" at bounding box center [686, 110] width 58 height 21
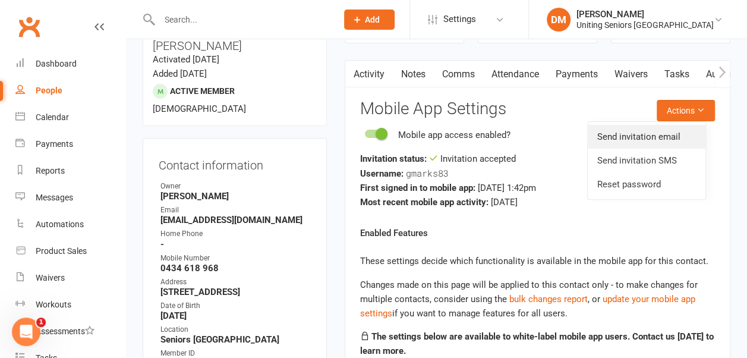
click at [664, 134] on link "Send invitation email" at bounding box center [647, 137] width 118 height 24
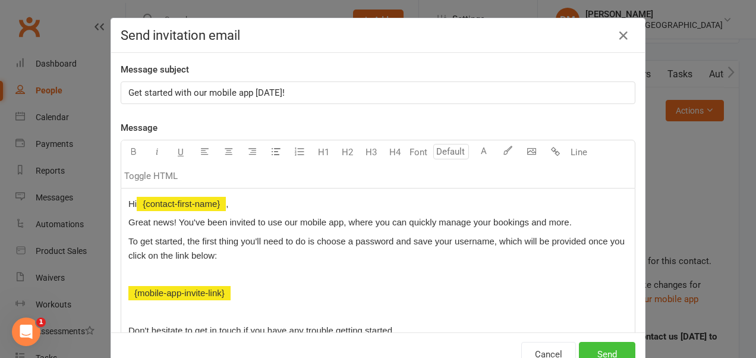
click at [617, 348] on button "Send" at bounding box center [607, 354] width 56 height 25
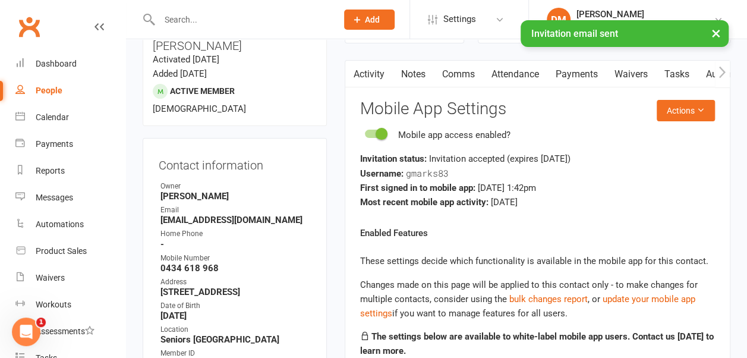
click at [203, 20] on div "× Invitation email sent" at bounding box center [366, 20] width 732 height 0
click at [184, 15] on input "text" at bounding box center [242, 19] width 173 height 17
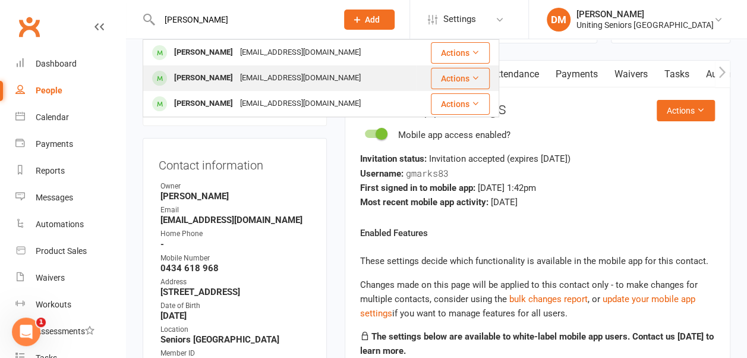
type input "george zi"
click at [197, 73] on div "[PERSON_NAME]" at bounding box center [204, 78] width 66 height 17
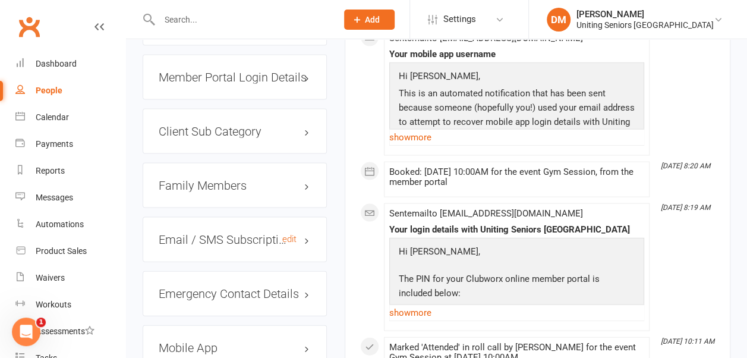
scroll to position [1154, 0]
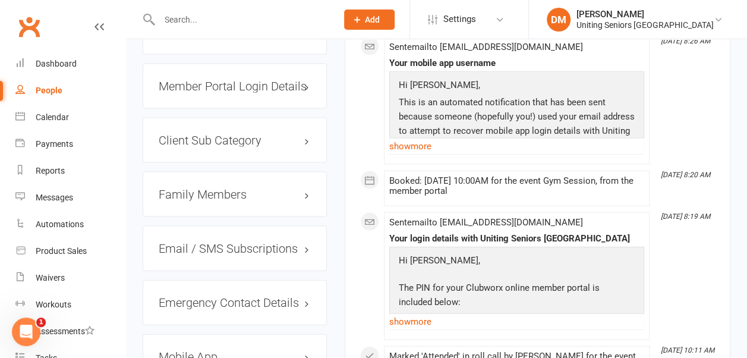
click at [209, 350] on h3 "Mobile App" at bounding box center [235, 356] width 152 height 13
click at [306, 350] on h3 "Mobile App" at bounding box center [235, 356] width 152 height 13
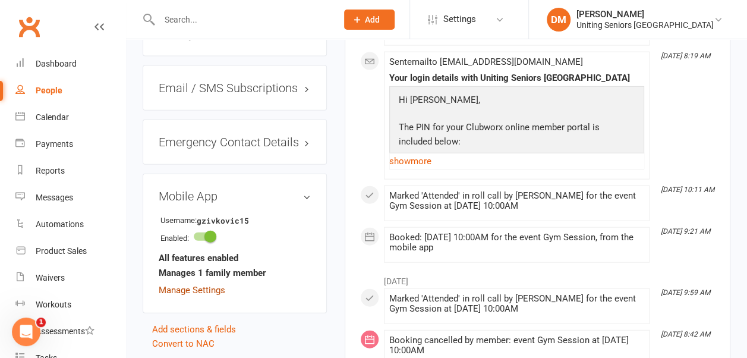
click at [200, 285] on link "Manage Settings" at bounding box center [192, 290] width 67 height 11
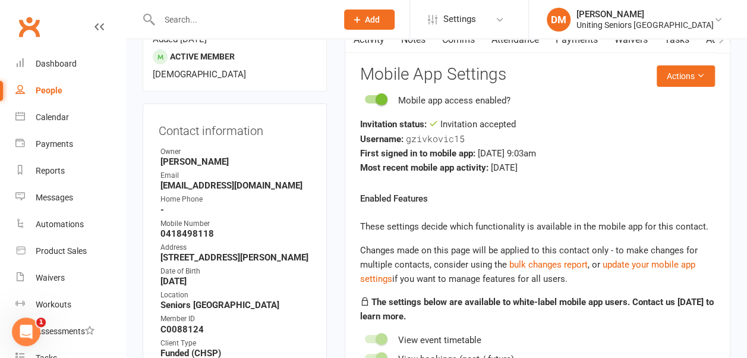
scroll to position [101, 0]
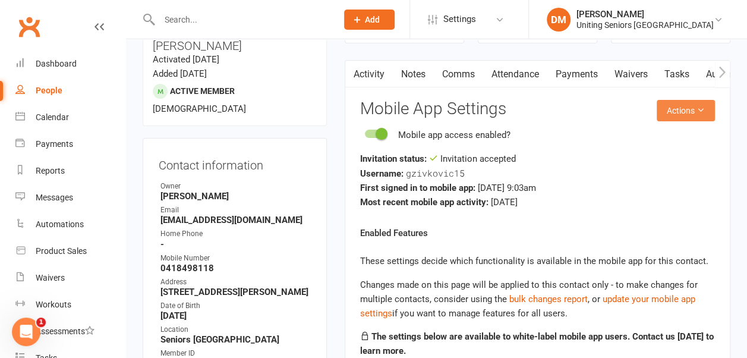
click at [673, 107] on button "Actions" at bounding box center [686, 110] width 58 height 21
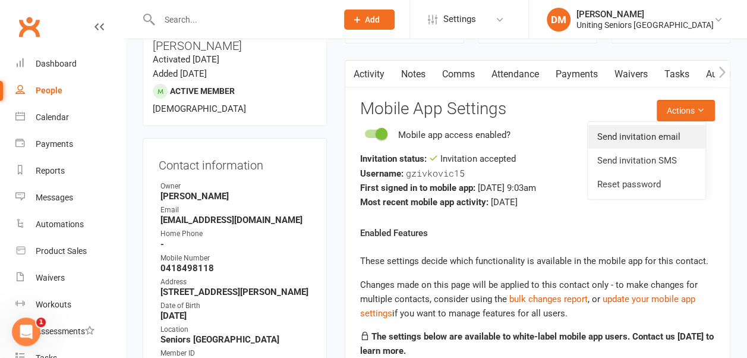
click at [665, 136] on link "Send invitation email" at bounding box center [647, 137] width 118 height 24
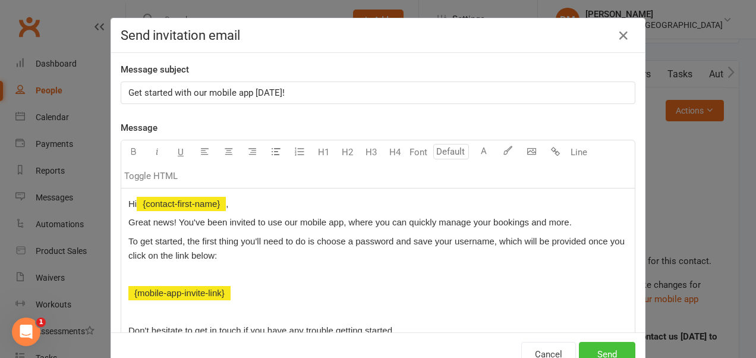
click at [604, 347] on button "Send" at bounding box center [607, 354] width 56 height 25
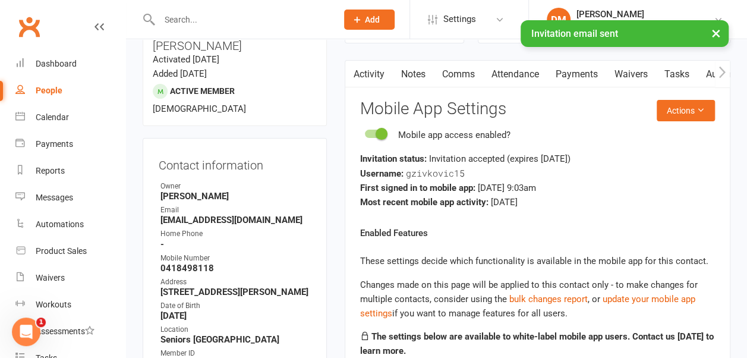
click at [194, 20] on div "× Invitation email sent" at bounding box center [366, 20] width 732 height 0
click at [188, 20] on div "× Invitation email sent" at bounding box center [366, 20] width 732 height 0
click at [179, 15] on input "text" at bounding box center [242, 19] width 173 height 17
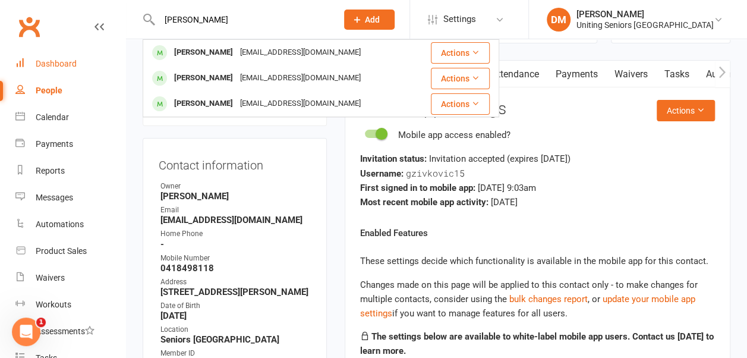
type input "george"
click at [68, 59] on div "Dashboard" at bounding box center [56, 64] width 41 height 10
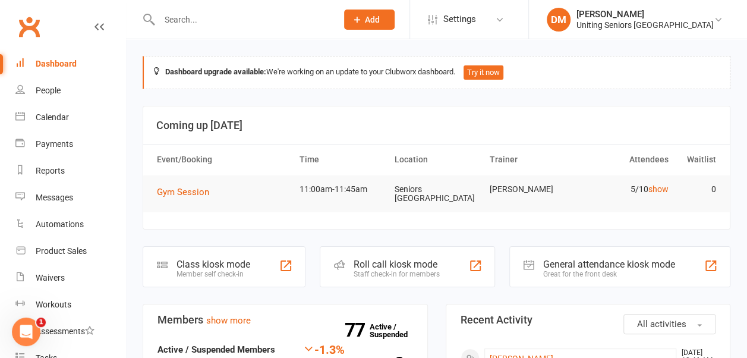
click at [193, 21] on input "text" at bounding box center [242, 19] width 173 height 17
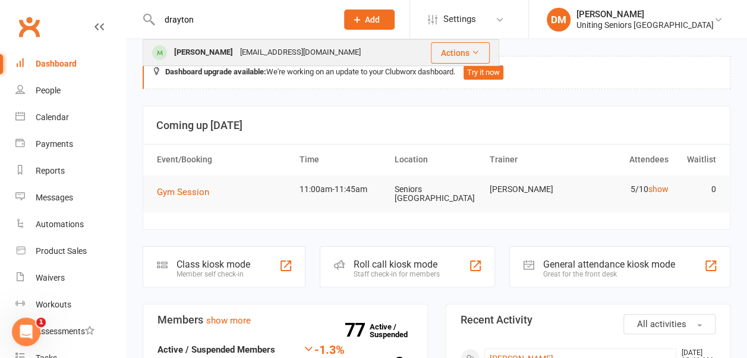
type input "drayton"
click at [207, 54] on div "[PERSON_NAME]" at bounding box center [204, 52] width 66 height 17
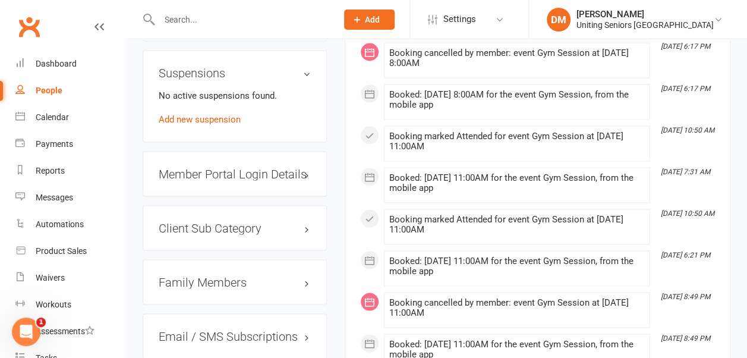
scroll to position [1226, 0]
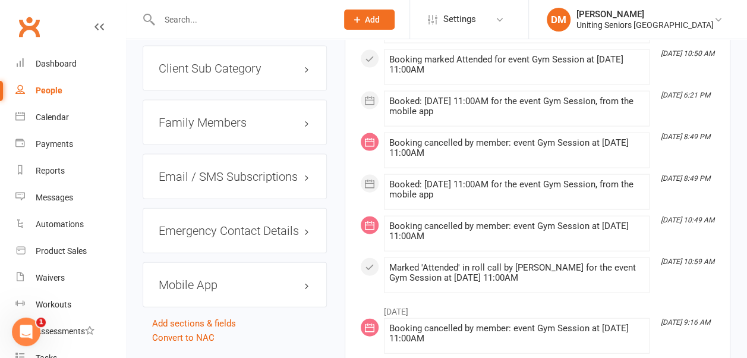
click at [209, 278] on h3 "Mobile App" at bounding box center [235, 284] width 152 height 13
click at [304, 278] on h3 "Mobile App" at bounding box center [235, 284] width 152 height 13
click at [211, 278] on h3 "Mobile App" at bounding box center [235, 284] width 152 height 13
click at [190, 357] on link "Manage Settings" at bounding box center [192, 364] width 67 height 11
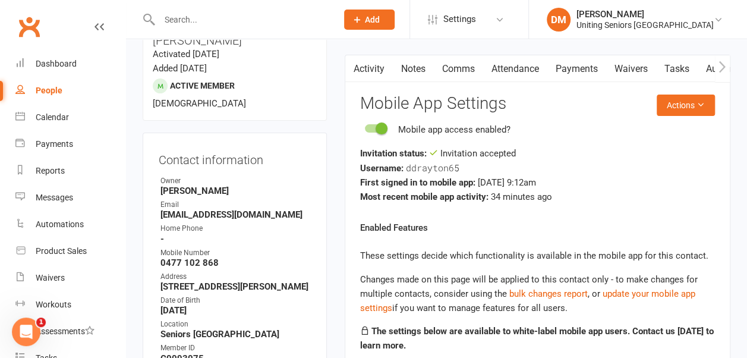
scroll to position [101, 0]
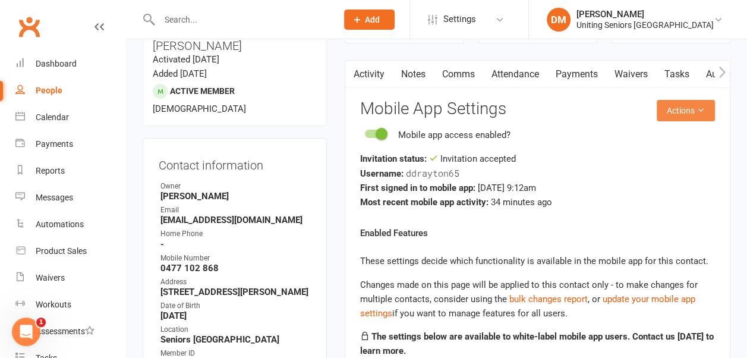
click at [668, 111] on button "Actions" at bounding box center [686, 110] width 58 height 21
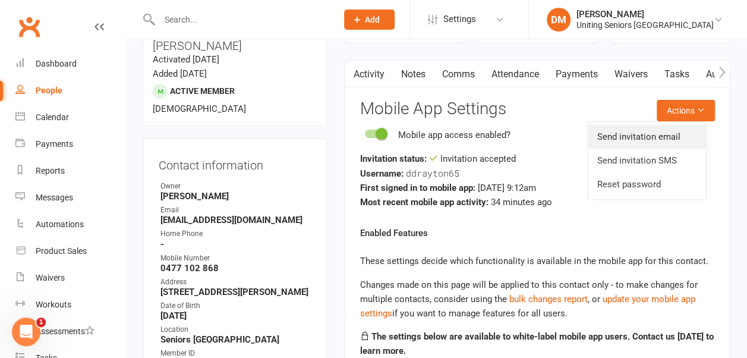
click at [664, 134] on link "Send invitation email" at bounding box center [647, 137] width 118 height 24
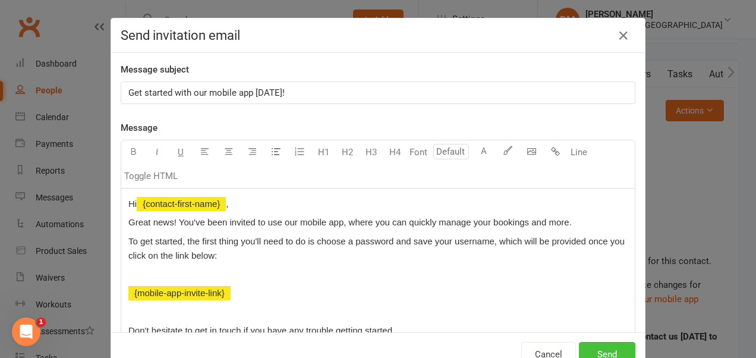
click at [602, 346] on button "Send" at bounding box center [607, 354] width 56 height 25
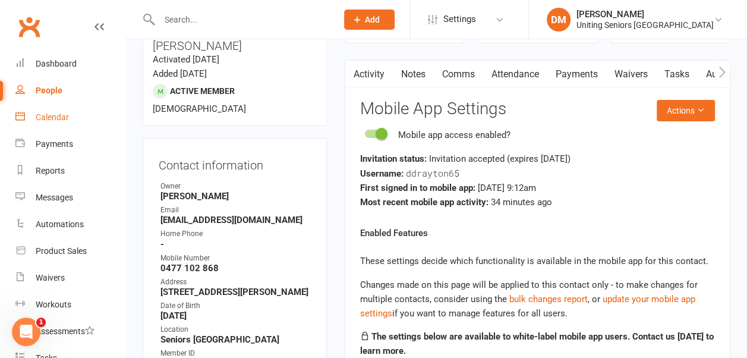
click at [56, 118] on div "Calendar" at bounding box center [52, 117] width 33 height 10
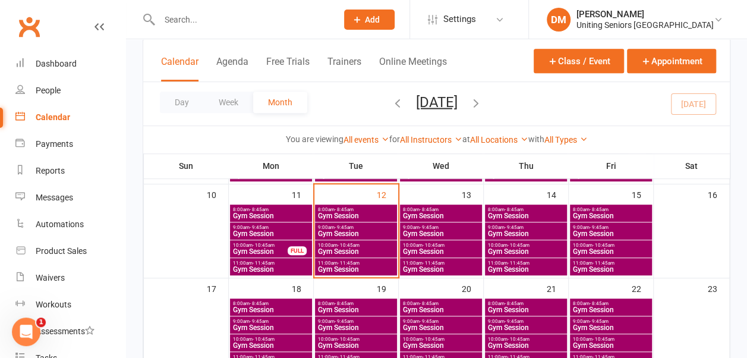
scroll to position [257, 0]
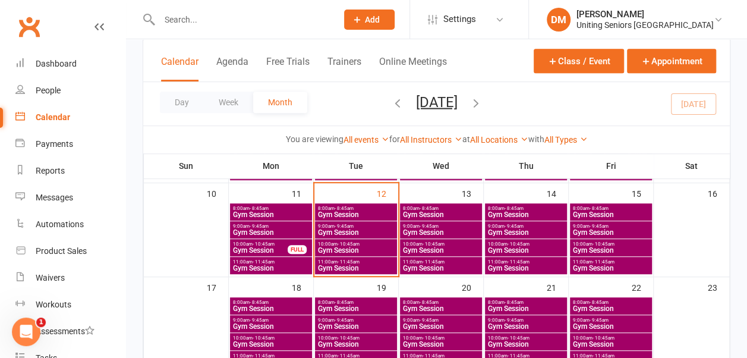
click at [350, 259] on span "- 11:45am" at bounding box center [349, 261] width 22 height 5
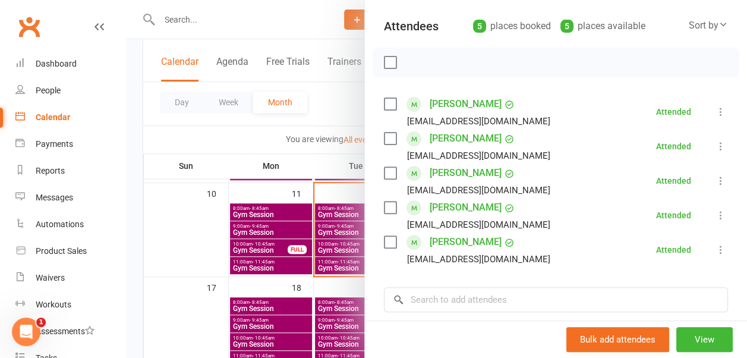
scroll to position [127, 0]
click at [454, 307] on input "search" at bounding box center [556, 299] width 344 height 25
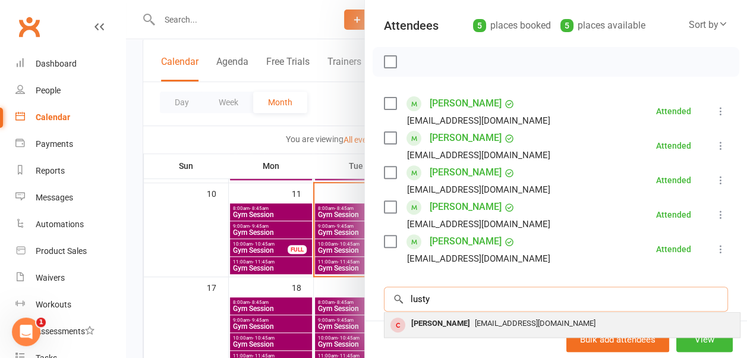
type input "lusty"
click at [475, 321] on span "williamlusty+westmead@uniting.org" at bounding box center [535, 323] width 121 height 9
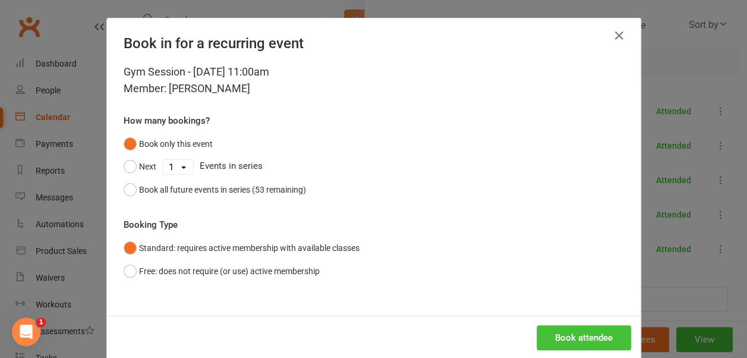
click at [566, 345] on button "Book attendee" at bounding box center [584, 337] width 95 height 25
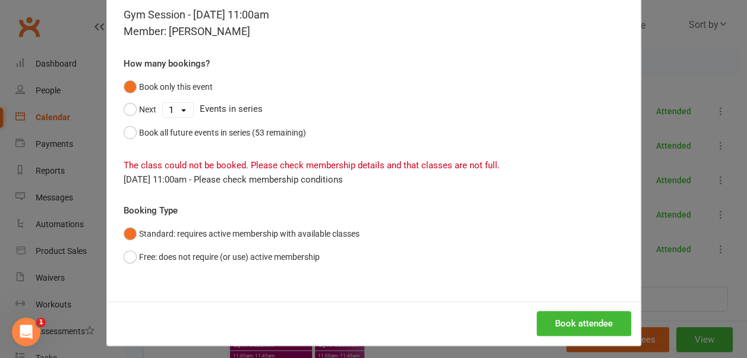
scroll to position [58, 0]
click at [127, 253] on button "Free: does not require (or use) active membership" at bounding box center [222, 256] width 196 height 23
click at [563, 314] on button "Book attendee" at bounding box center [584, 322] width 95 height 25
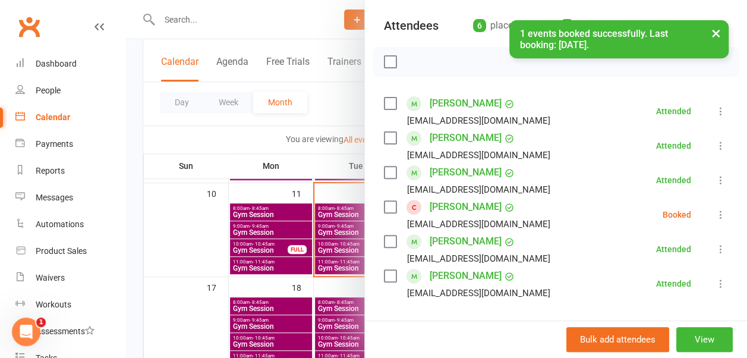
click at [715, 213] on icon at bounding box center [721, 215] width 12 height 12
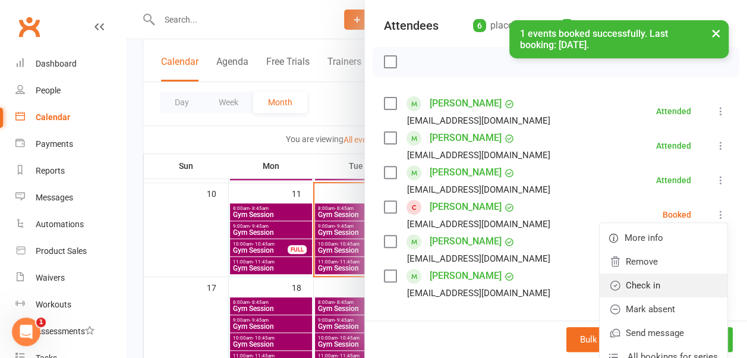
click at [636, 283] on link "Check in" at bounding box center [664, 286] width 128 height 24
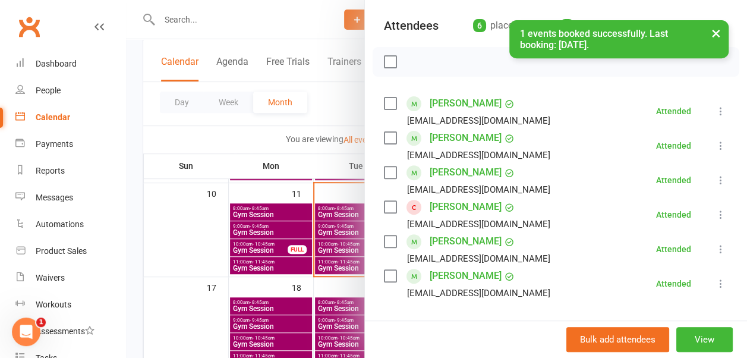
click at [715, 36] on button "×" at bounding box center [716, 33] width 21 height 26
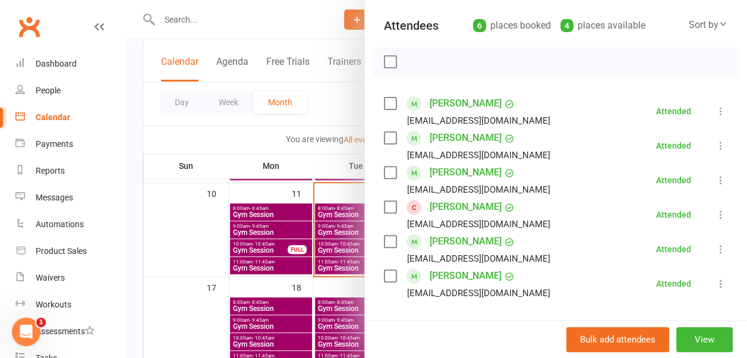
scroll to position [0, 0]
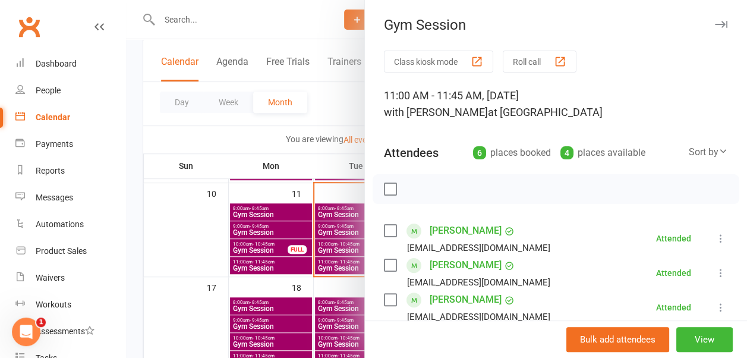
click at [715, 26] on icon "button" at bounding box center [721, 24] width 12 height 7
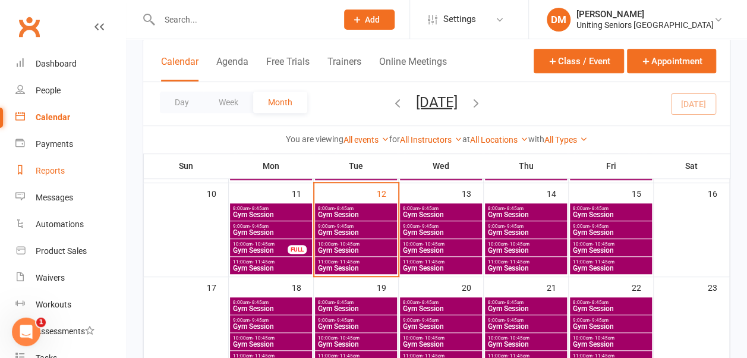
click at [45, 171] on div "Reports" at bounding box center [50, 171] width 29 height 10
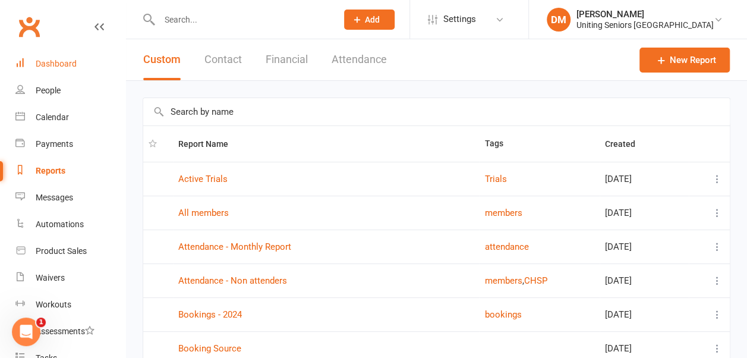
click at [62, 56] on link "Dashboard" at bounding box center [70, 64] width 110 height 27
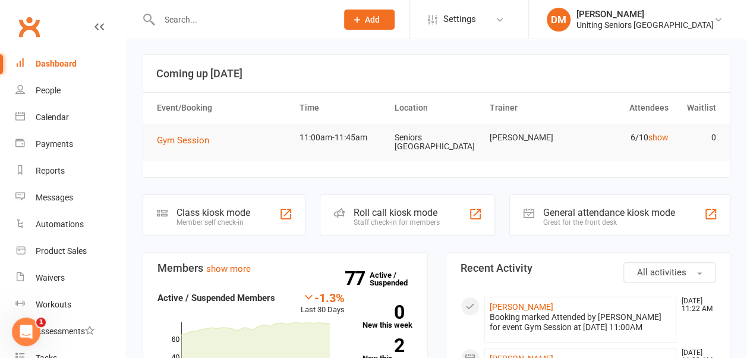
scroll to position [51, 0]
click at [64, 109] on link "Calendar" at bounding box center [70, 117] width 110 height 27
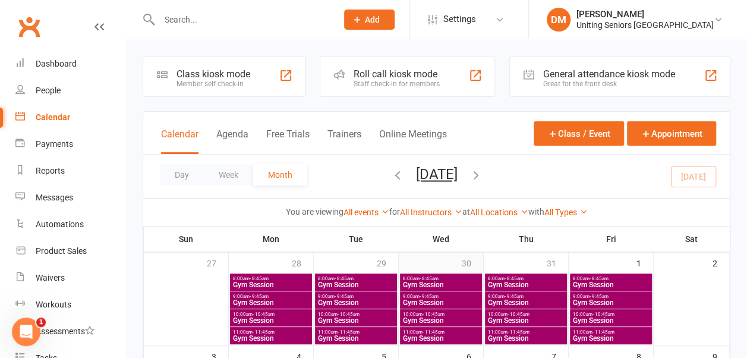
scroll to position [227, 0]
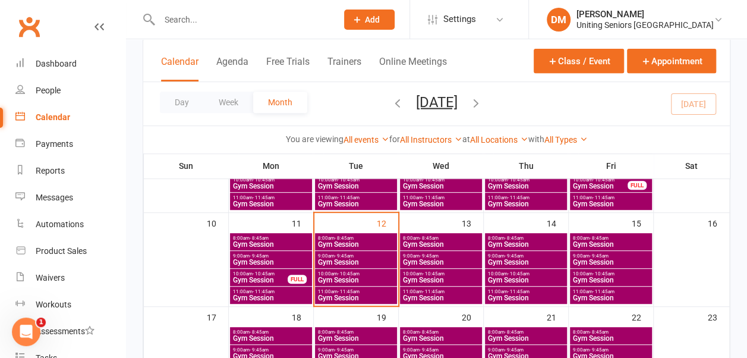
click at [365, 275] on span "10:00am - 10:45am" at bounding box center [356, 273] width 77 height 5
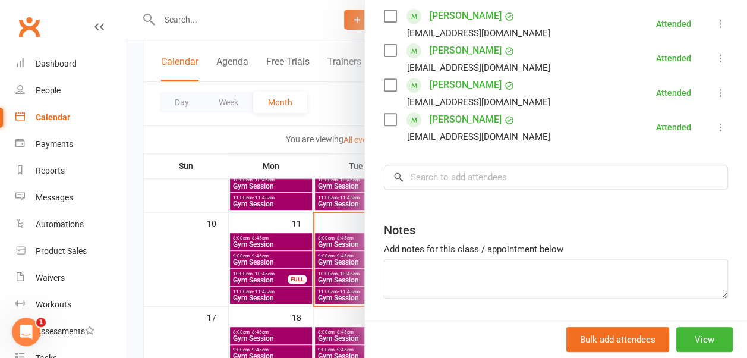
scroll to position [0, 0]
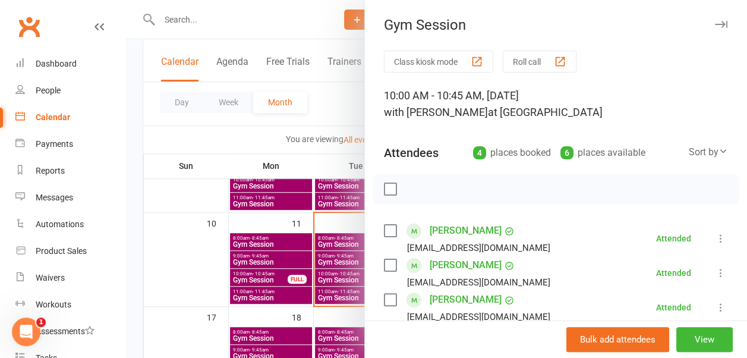
click at [715, 27] on icon "button" at bounding box center [721, 24] width 12 height 7
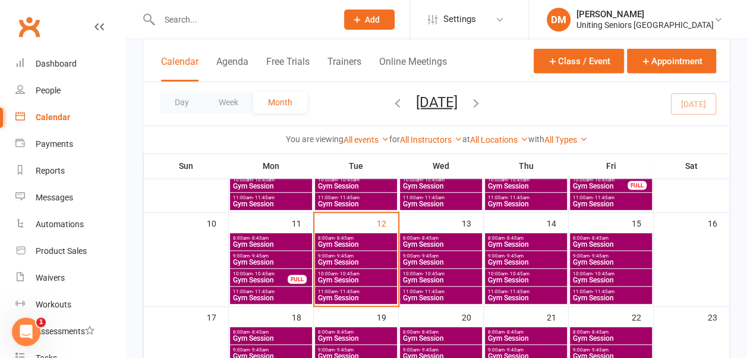
click at [363, 257] on span "9:00am - 9:45am" at bounding box center [356, 255] width 77 height 5
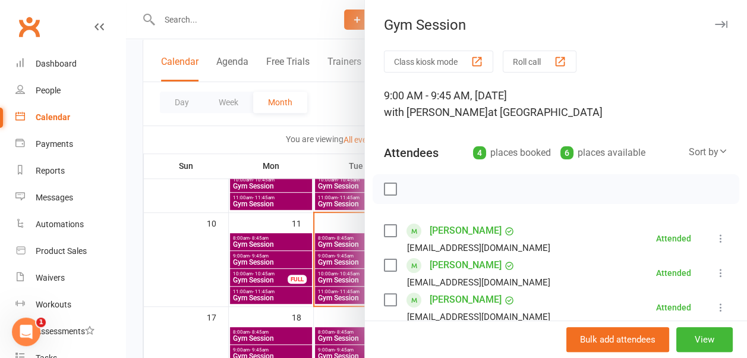
click at [701, 32] on div "Gym Session" at bounding box center [556, 25] width 382 height 17
click at [714, 19] on button "button" at bounding box center [721, 24] width 14 height 14
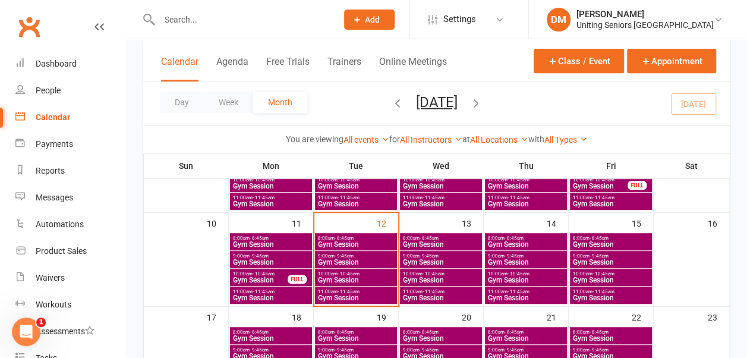
click at [347, 241] on span "Gym Session" at bounding box center [356, 244] width 77 height 7
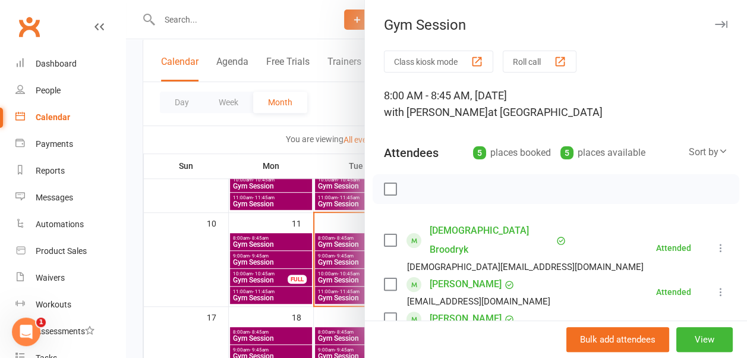
click at [715, 21] on icon "button" at bounding box center [721, 24] width 12 height 7
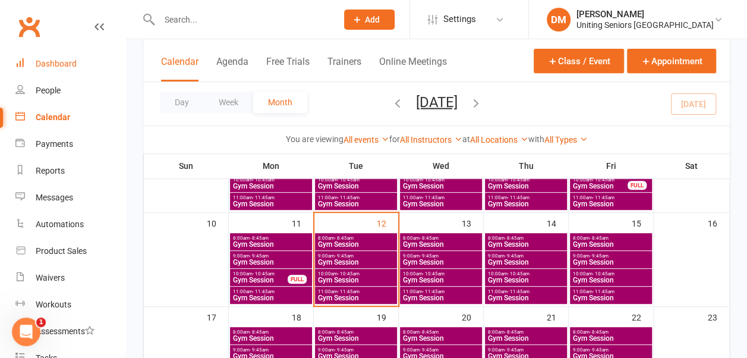
click at [63, 67] on div "Dashboard" at bounding box center [56, 64] width 41 height 10
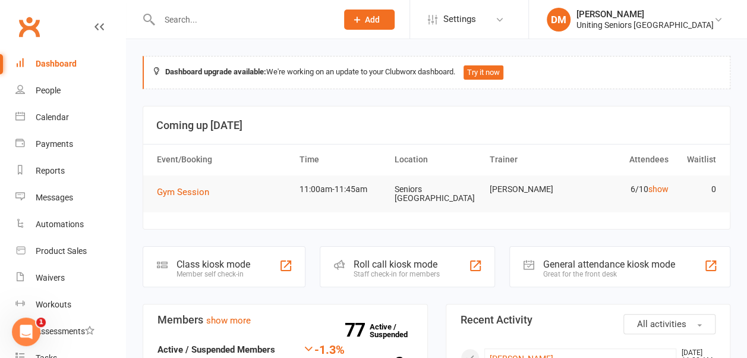
click at [211, 22] on input "text" at bounding box center [242, 19] width 173 height 17
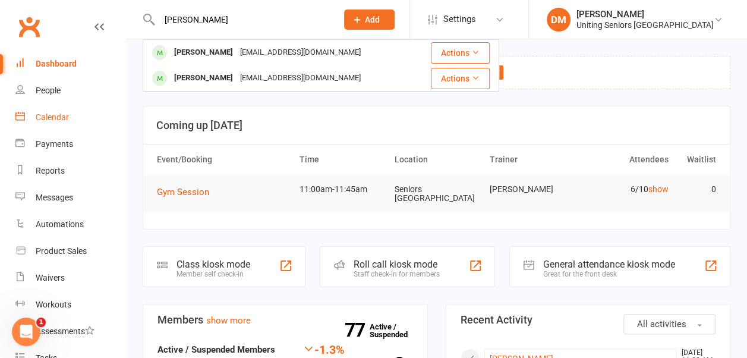
type input "Neilsen"
click at [64, 116] on div "Calendar" at bounding box center [52, 117] width 33 height 10
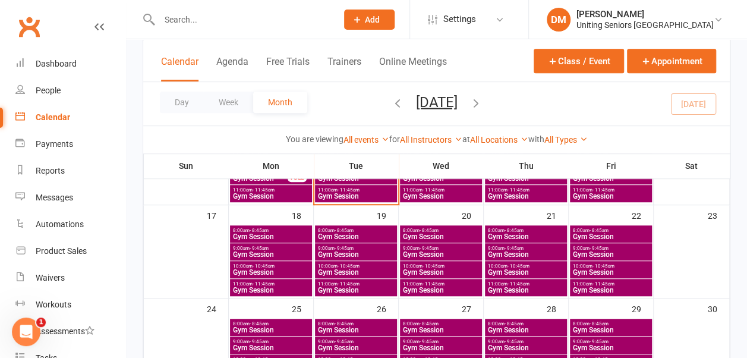
scroll to position [329, 0]
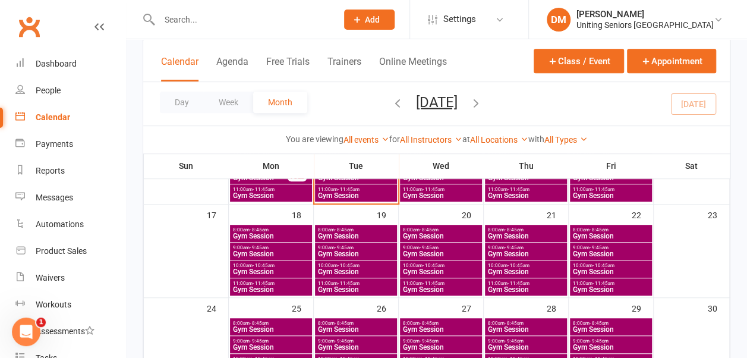
click at [616, 281] on span "11:00am - 11:45am" at bounding box center [611, 283] width 77 height 5
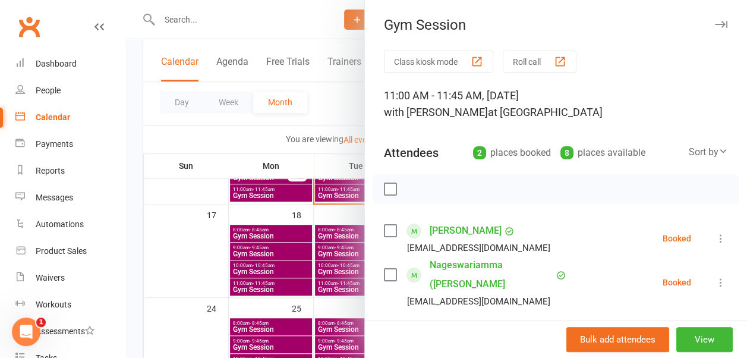
scroll to position [55, 0]
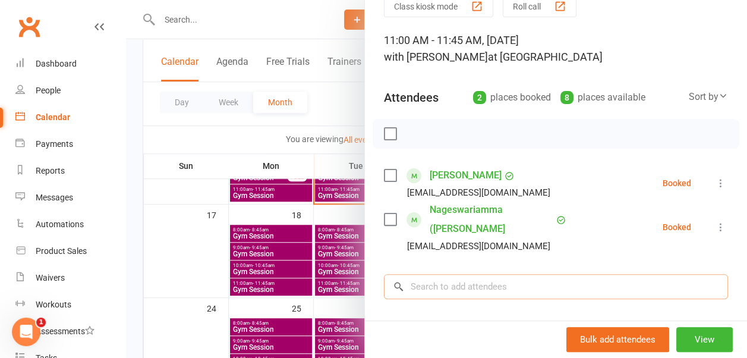
click at [497, 284] on input "search" at bounding box center [556, 286] width 344 height 25
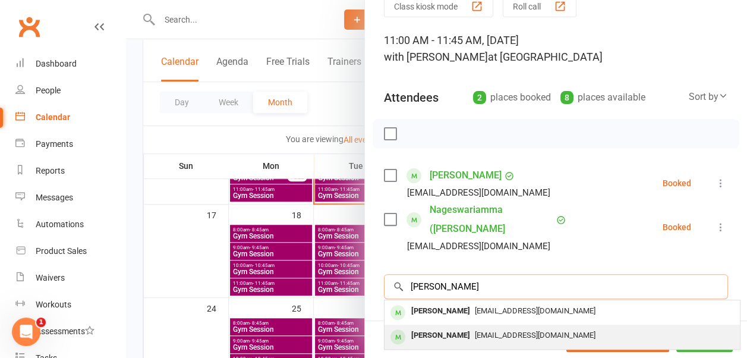
type input "neilsen"
click at [444, 327] on div "[PERSON_NAME]" at bounding box center [441, 335] width 68 height 17
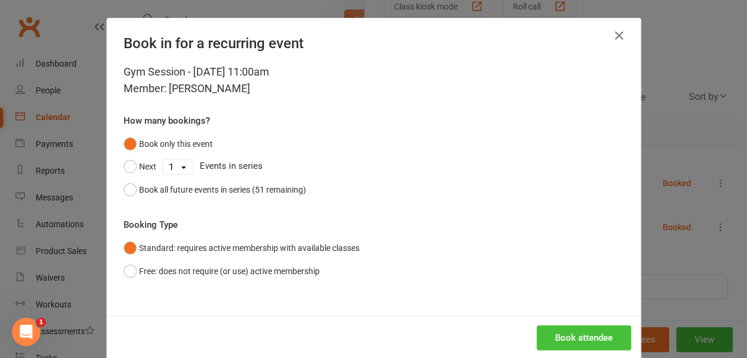
click at [561, 334] on button "Book attendee" at bounding box center [584, 337] width 95 height 25
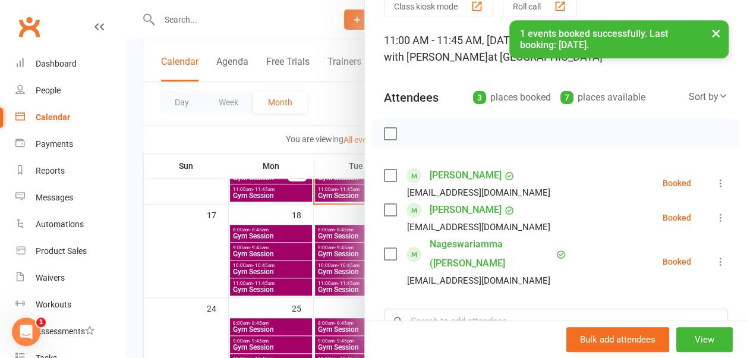
click at [723, 24] on button "×" at bounding box center [716, 33] width 21 height 26
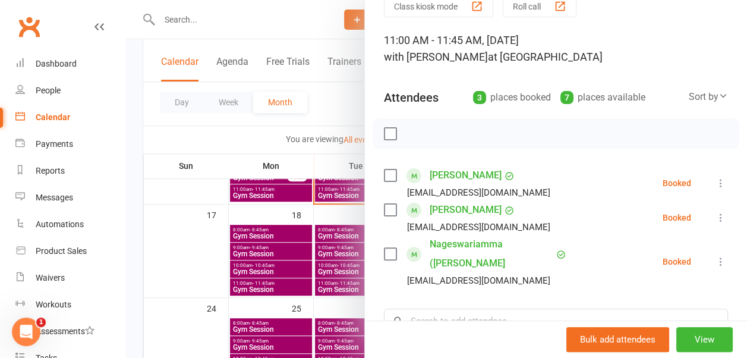
scroll to position [0, 0]
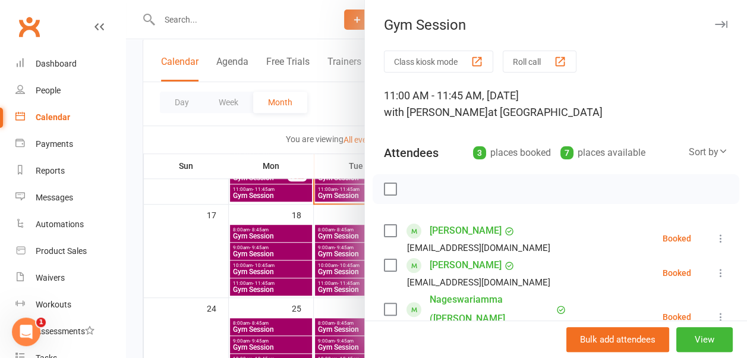
click at [715, 21] on icon "button" at bounding box center [721, 24] width 12 height 7
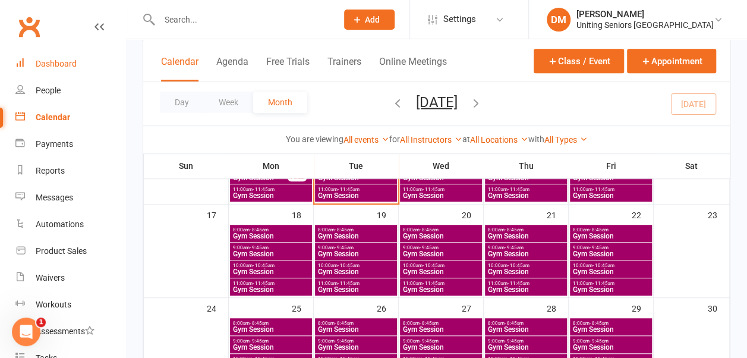
click at [62, 59] on div "Dashboard" at bounding box center [56, 64] width 41 height 10
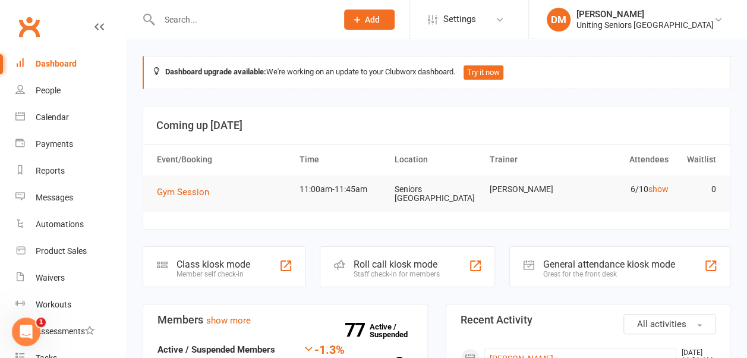
scroll to position [162, 0]
